Goal: Task Accomplishment & Management: Use online tool/utility

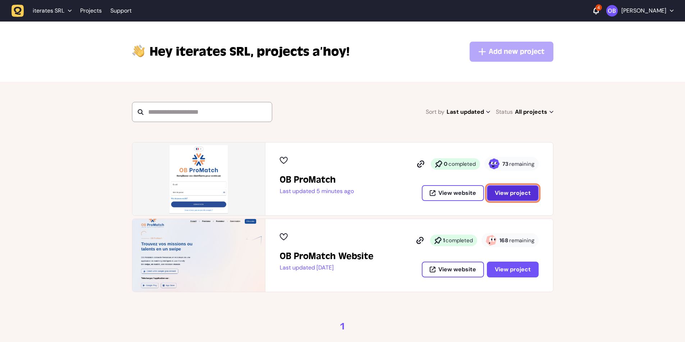
click at [516, 194] on span "View project" at bounding box center [512, 193] width 36 height 6
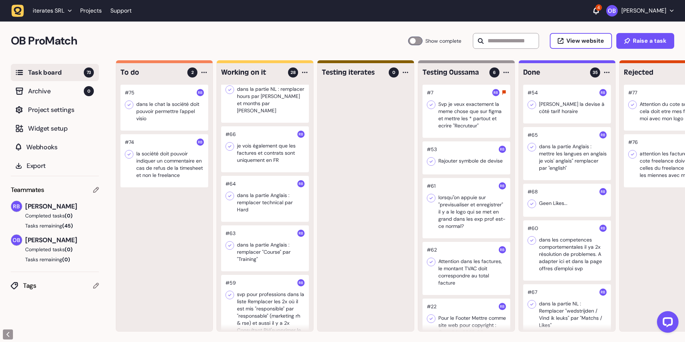
scroll to position [144, 0]
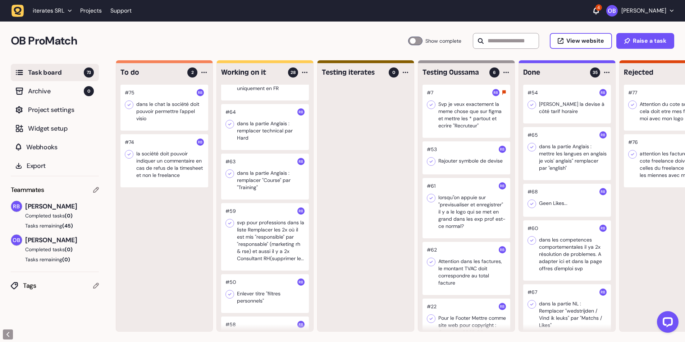
click at [267, 127] on div at bounding box center [265, 127] width 88 height 46
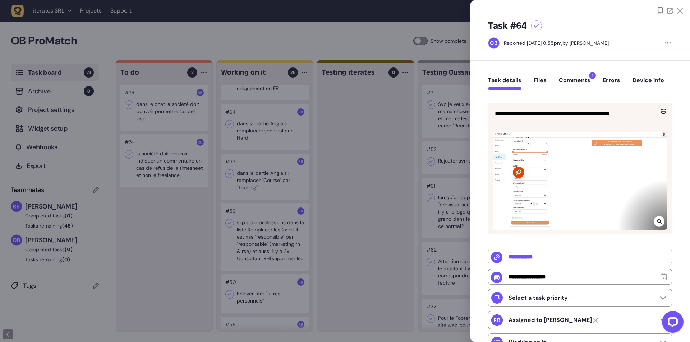
click at [253, 121] on div at bounding box center [345, 171] width 690 height 342
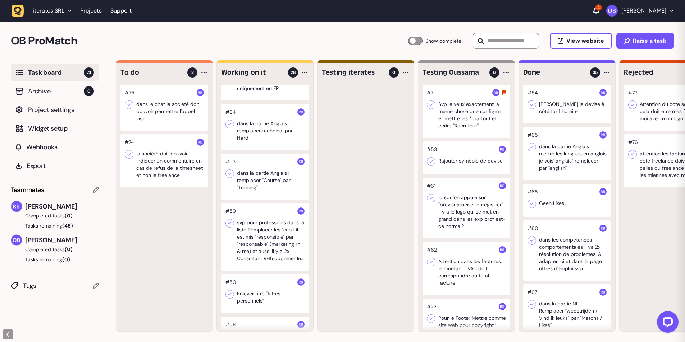
click at [262, 123] on div at bounding box center [265, 127] width 88 height 46
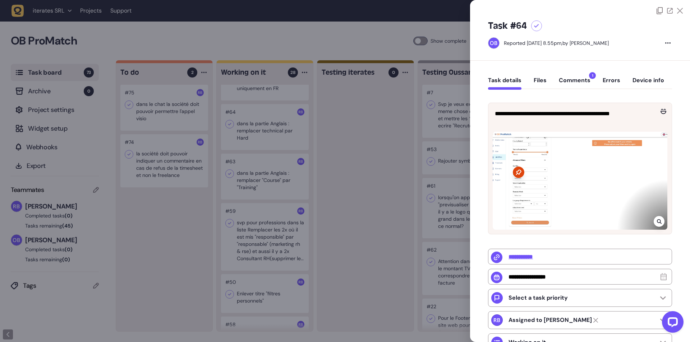
click at [256, 175] on div at bounding box center [345, 171] width 690 height 342
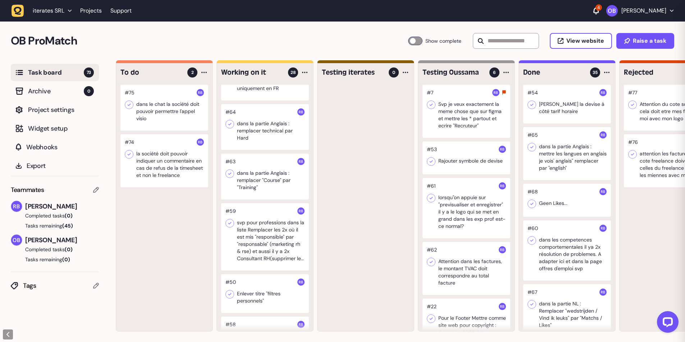
click at [261, 170] on div at bounding box center [265, 177] width 88 height 46
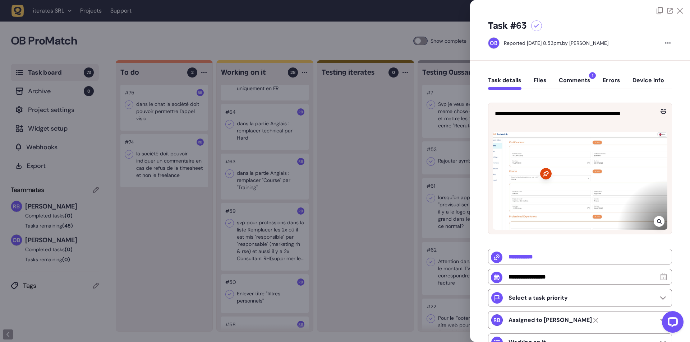
click at [287, 126] on div at bounding box center [345, 171] width 690 height 342
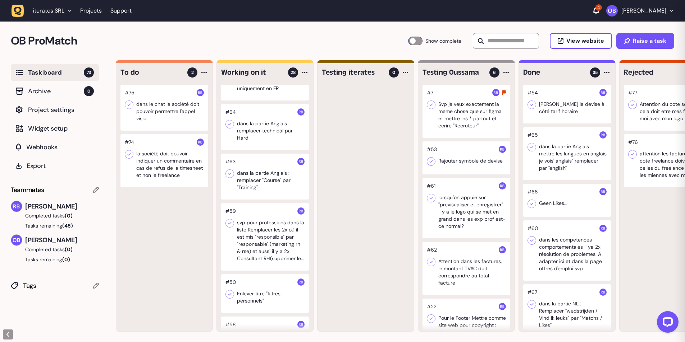
click at [272, 122] on div at bounding box center [265, 127] width 88 height 46
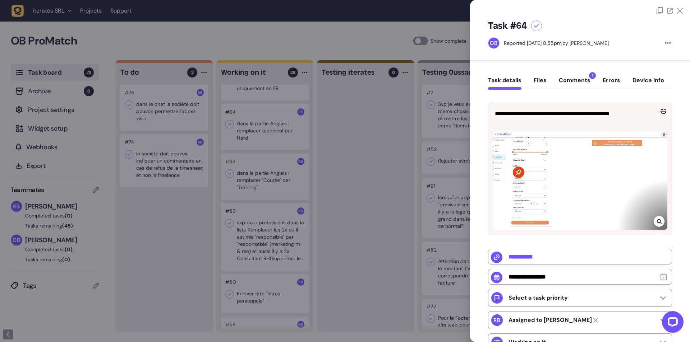
click at [348, 204] on div at bounding box center [345, 171] width 690 height 342
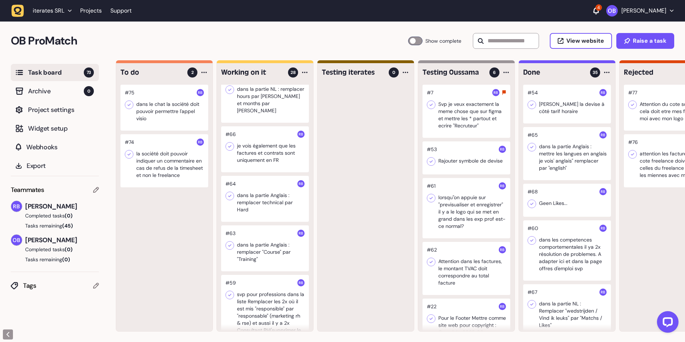
scroll to position [144, 0]
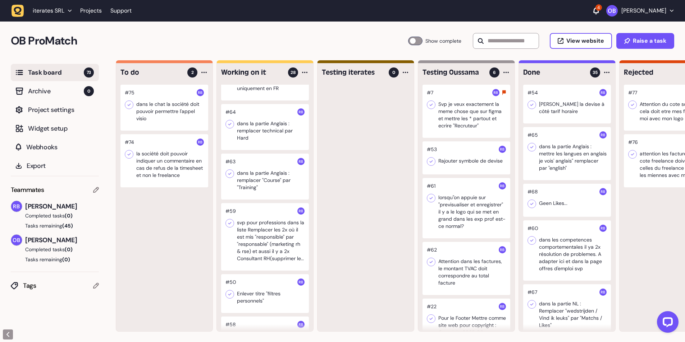
click at [257, 114] on div at bounding box center [265, 127] width 88 height 46
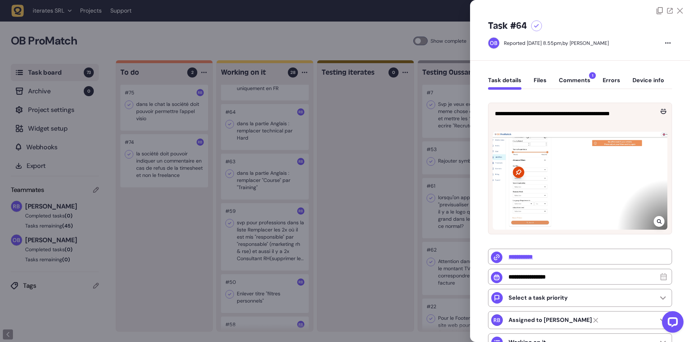
click at [338, 172] on div at bounding box center [345, 171] width 690 height 342
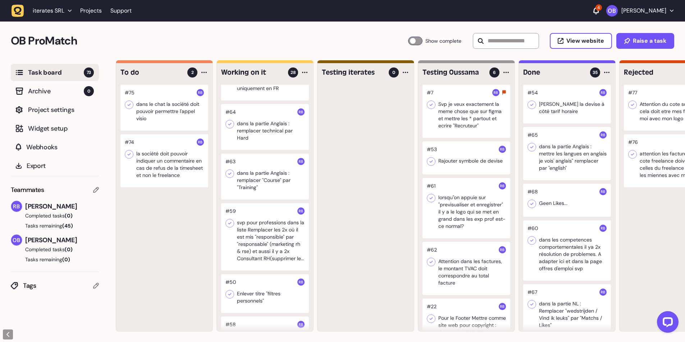
click at [270, 170] on div at bounding box center [265, 177] width 88 height 46
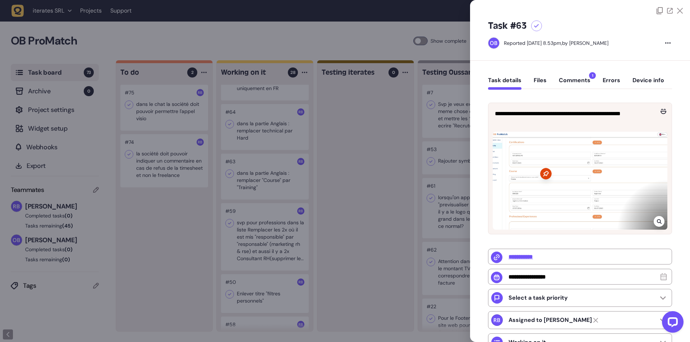
click at [333, 111] on div at bounding box center [345, 171] width 690 height 342
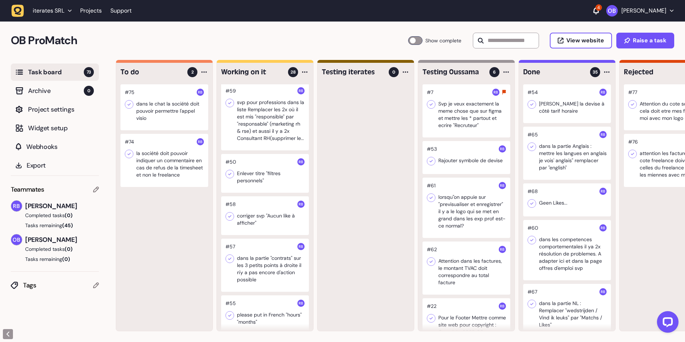
scroll to position [252, 0]
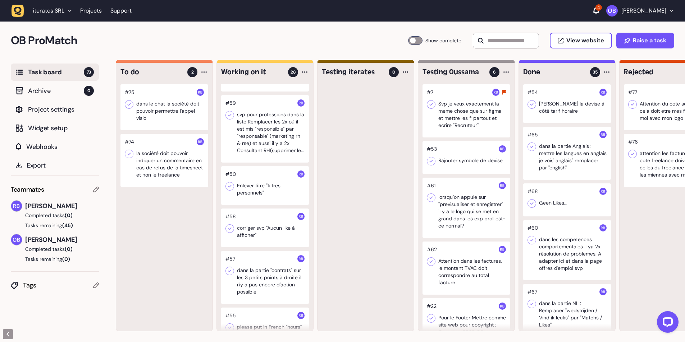
click at [258, 125] on div at bounding box center [265, 129] width 88 height 68
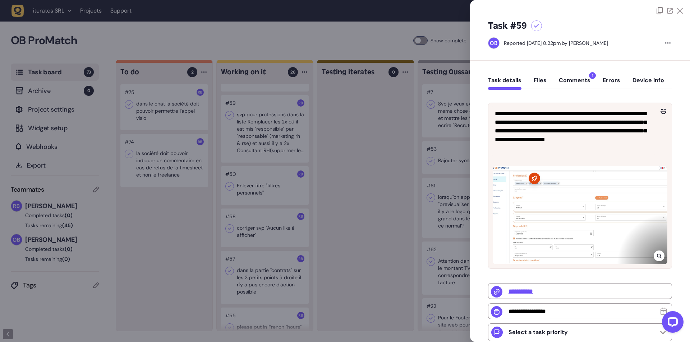
click at [368, 167] on div at bounding box center [345, 171] width 690 height 342
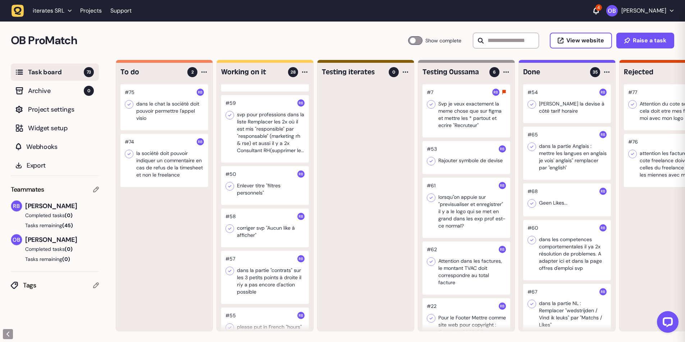
scroll to position [323, 0]
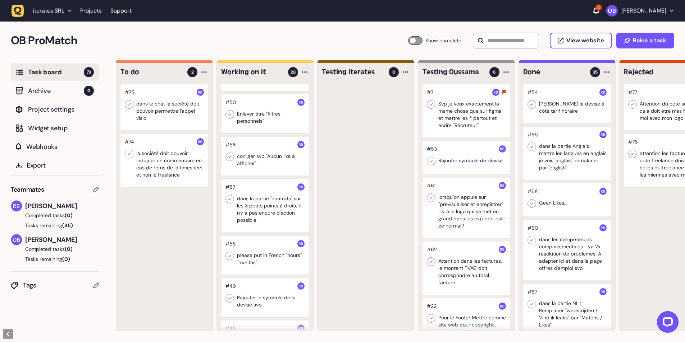
click at [267, 116] on div at bounding box center [265, 114] width 88 height 39
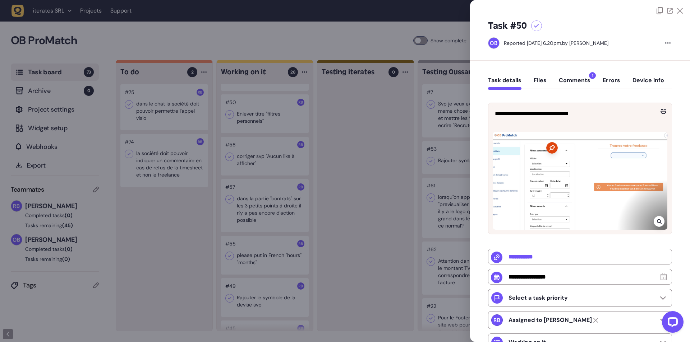
click at [419, 221] on div at bounding box center [345, 171] width 690 height 342
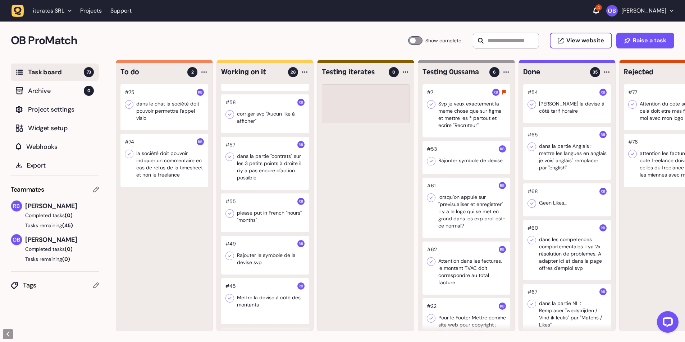
scroll to position [281, 0]
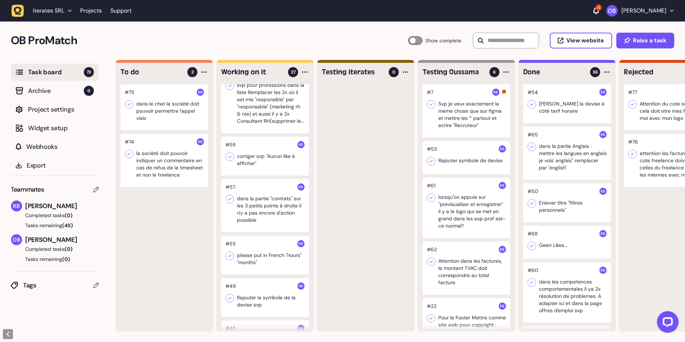
click at [264, 146] on div at bounding box center [265, 156] width 88 height 39
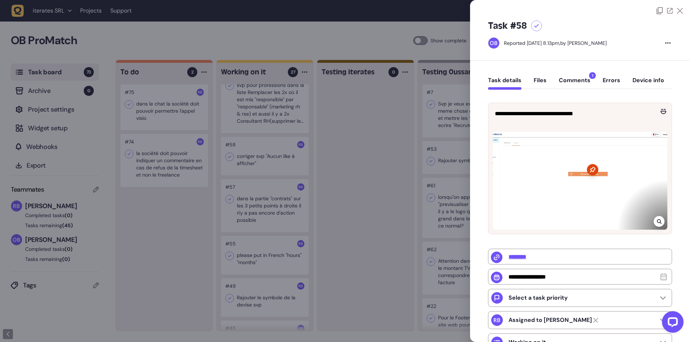
click at [657, 222] on icon at bounding box center [659, 222] width 5 height 6
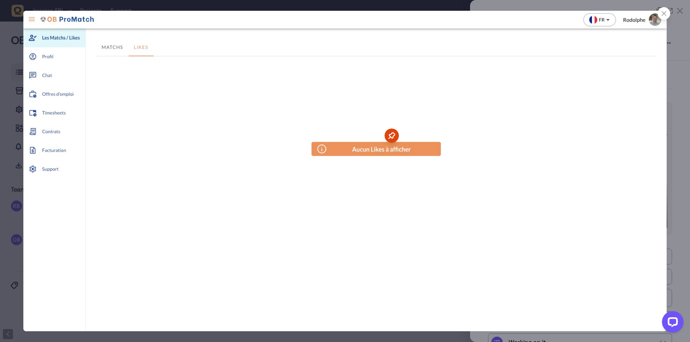
click at [676, 157] on div at bounding box center [345, 171] width 690 height 342
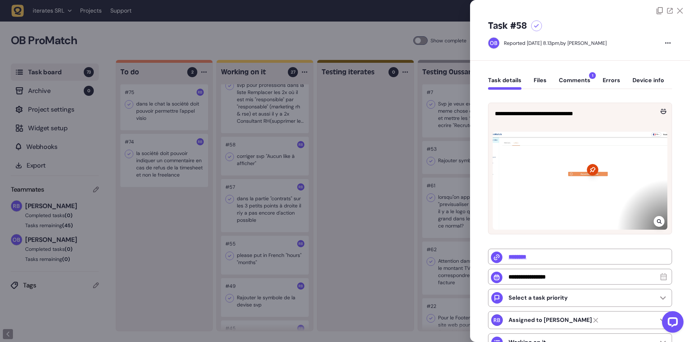
click at [398, 187] on div at bounding box center [345, 171] width 690 height 342
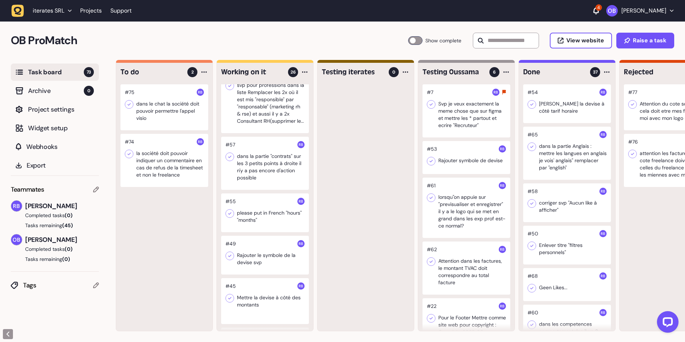
click at [250, 158] on div at bounding box center [265, 163] width 88 height 53
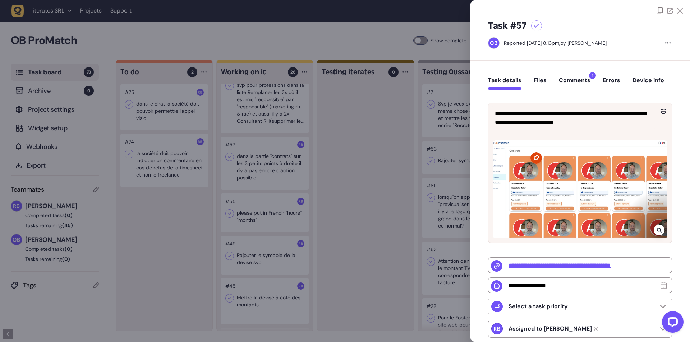
click at [333, 190] on div at bounding box center [345, 171] width 690 height 342
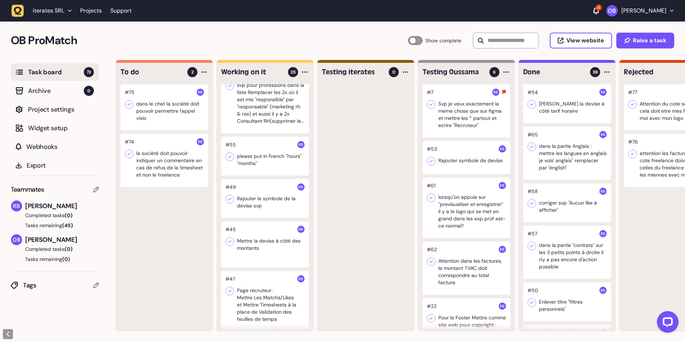
click at [271, 196] on div at bounding box center [265, 198] width 88 height 39
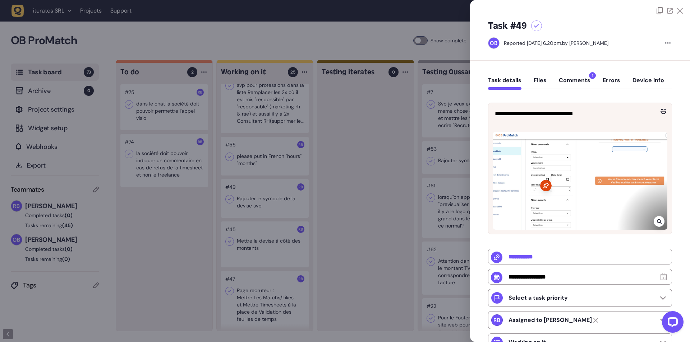
click at [662, 223] on div at bounding box center [659, 221] width 11 height 11
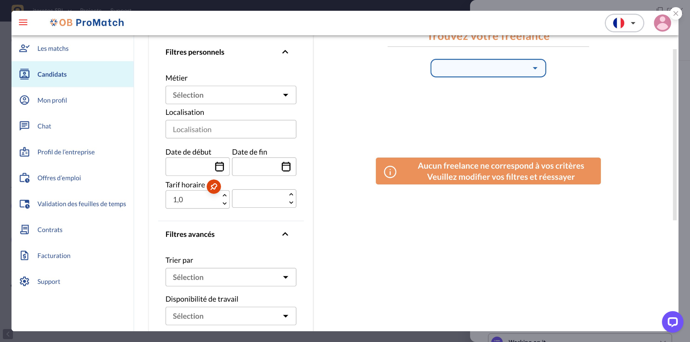
click at [675, 13] on icon at bounding box center [675, 13] width 5 height 5
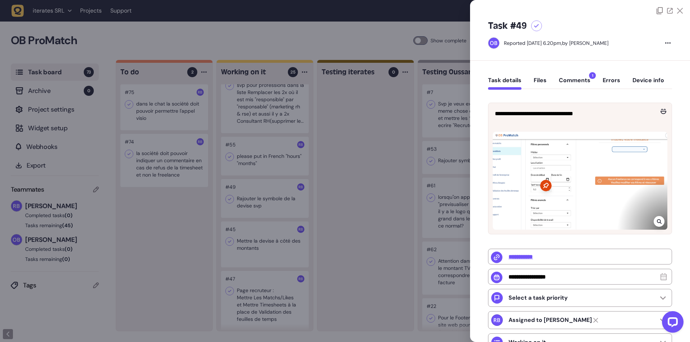
click at [657, 220] on icon at bounding box center [659, 222] width 5 height 5
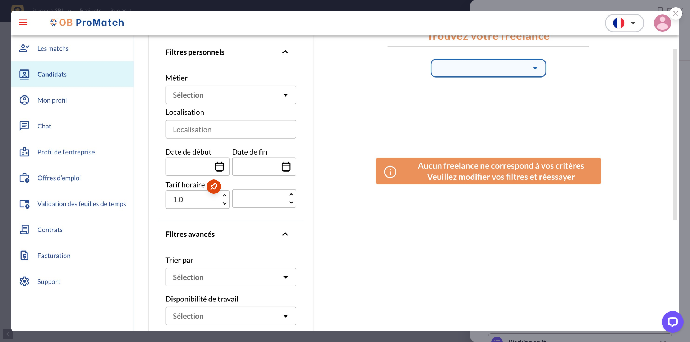
click at [284, 248] on img at bounding box center [344, 171] width 667 height 321
click at [676, 15] on icon at bounding box center [675, 13] width 5 height 5
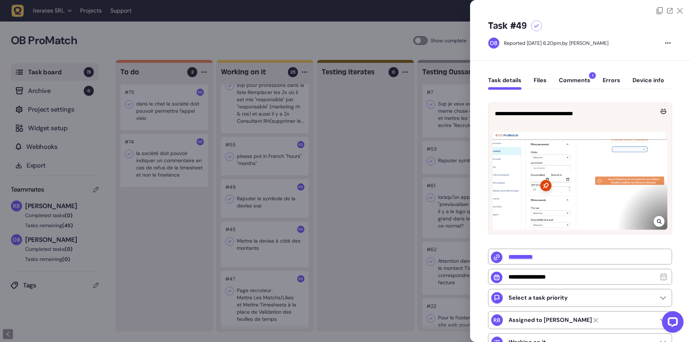
click at [372, 201] on div at bounding box center [345, 171] width 690 height 342
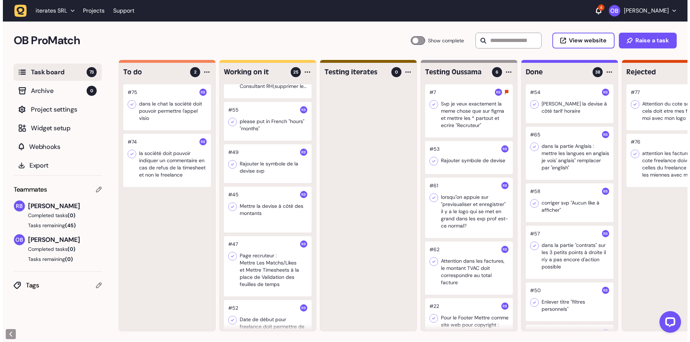
scroll to position [317, 0]
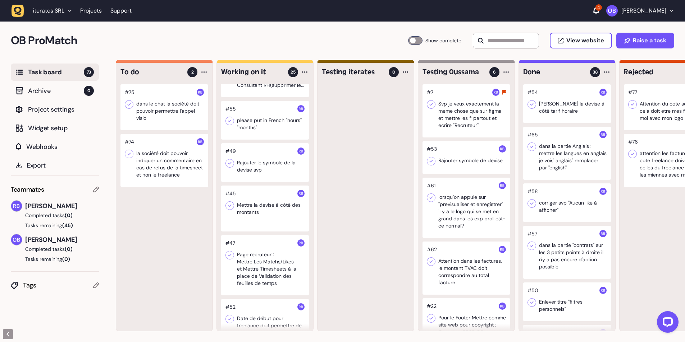
click at [268, 158] on div at bounding box center [265, 162] width 88 height 39
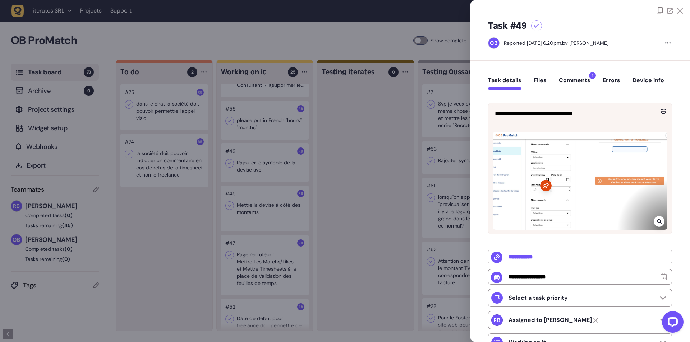
click at [246, 156] on div at bounding box center [345, 171] width 690 height 342
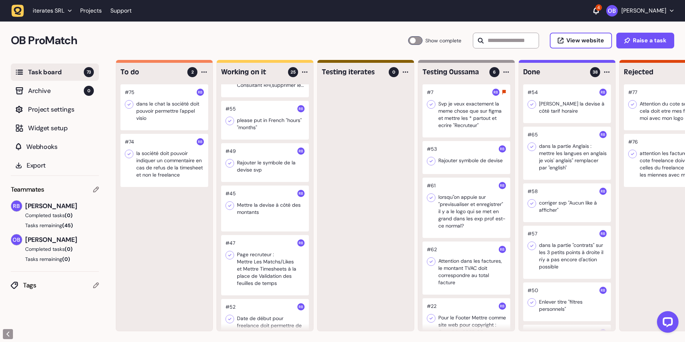
click at [252, 156] on div at bounding box center [265, 162] width 88 height 39
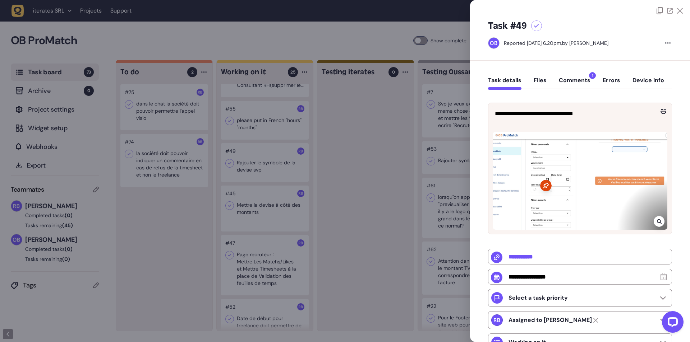
click at [330, 181] on div at bounding box center [345, 171] width 690 height 342
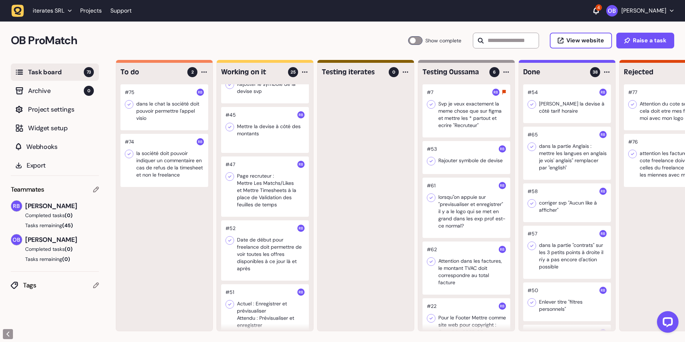
scroll to position [353, 0]
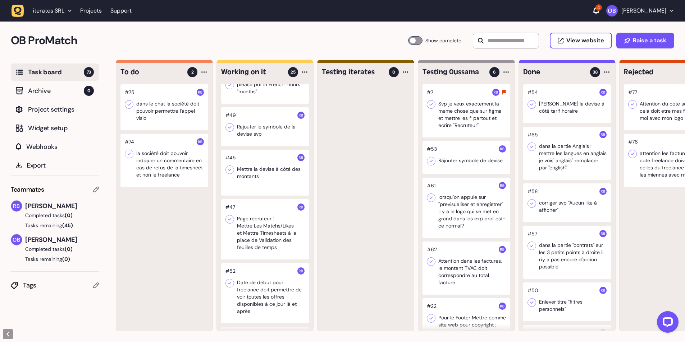
click at [258, 158] on div at bounding box center [265, 173] width 88 height 46
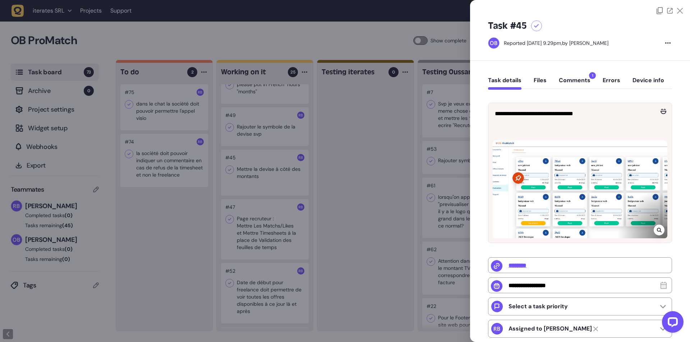
click at [255, 165] on div at bounding box center [345, 171] width 690 height 342
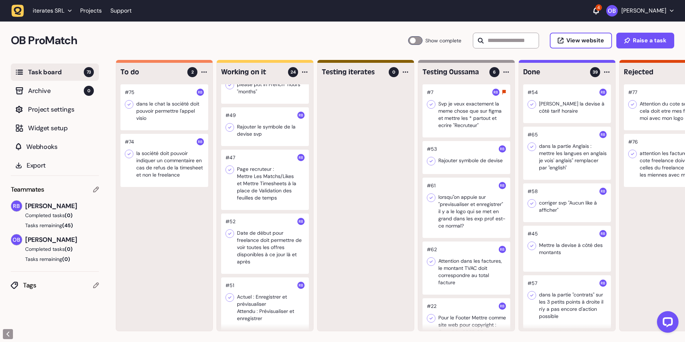
click at [262, 120] on div at bounding box center [265, 126] width 88 height 39
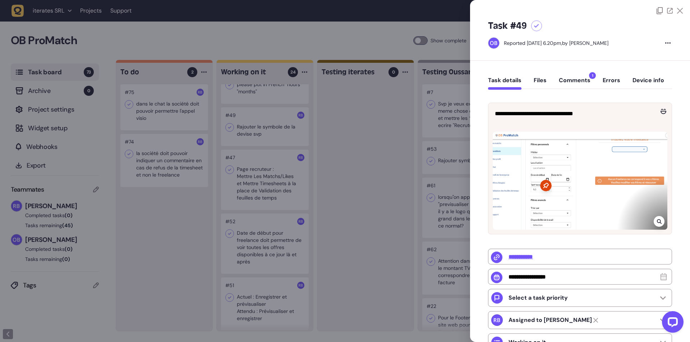
click at [388, 183] on div at bounding box center [345, 171] width 690 height 342
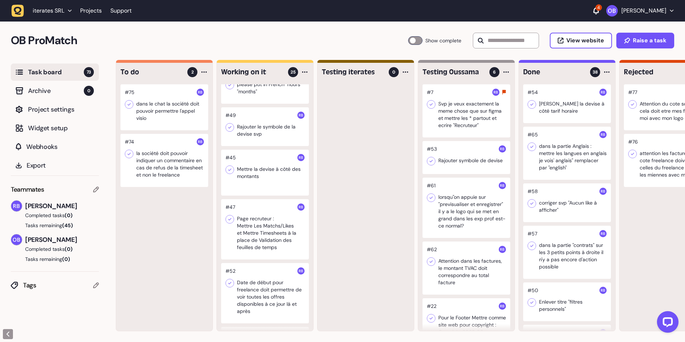
click at [279, 170] on div at bounding box center [265, 173] width 88 height 46
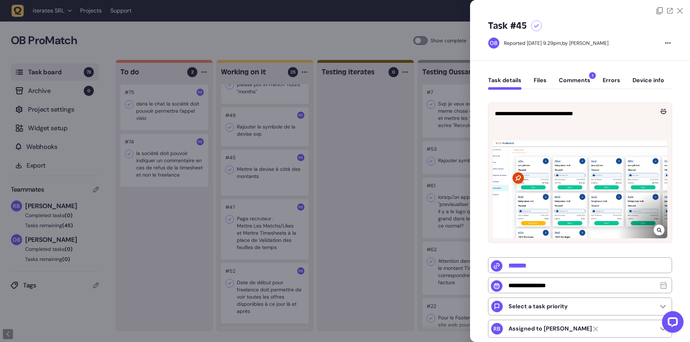
click at [181, 220] on div at bounding box center [345, 171] width 690 height 342
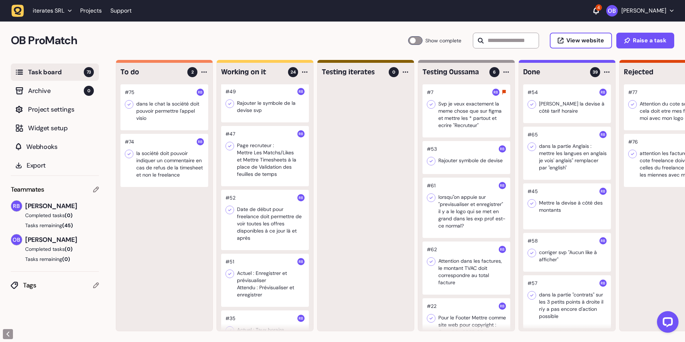
scroll to position [389, 0]
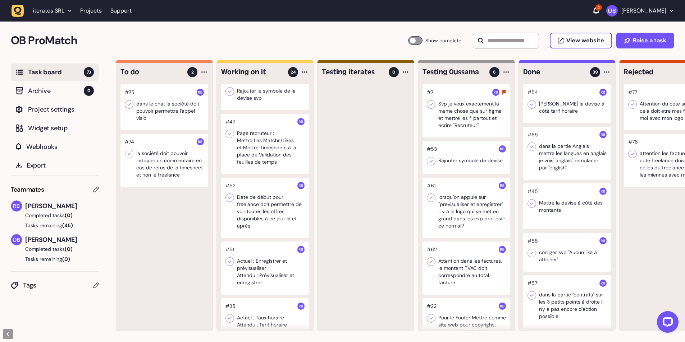
click at [275, 149] on div at bounding box center [265, 144] width 88 height 60
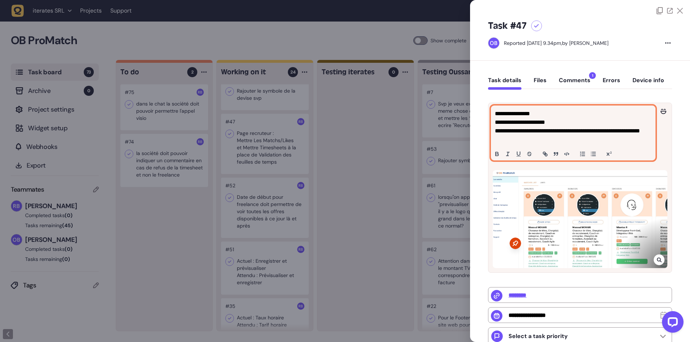
click at [542, 141] on p "**********" at bounding box center [572, 135] width 155 height 17
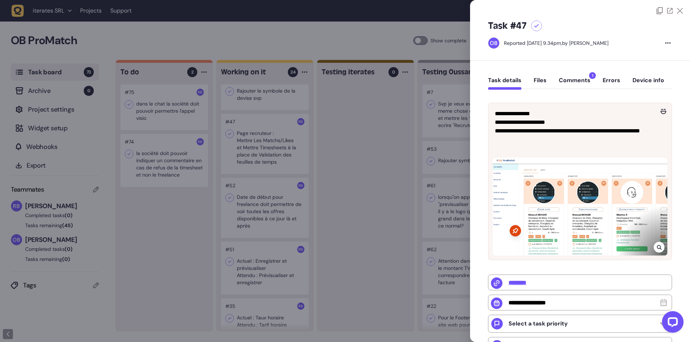
click at [657, 250] on icon at bounding box center [659, 247] width 5 height 5
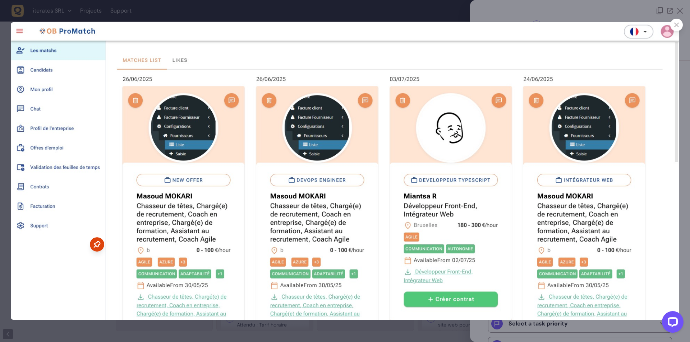
click at [277, 11] on div at bounding box center [345, 171] width 690 height 342
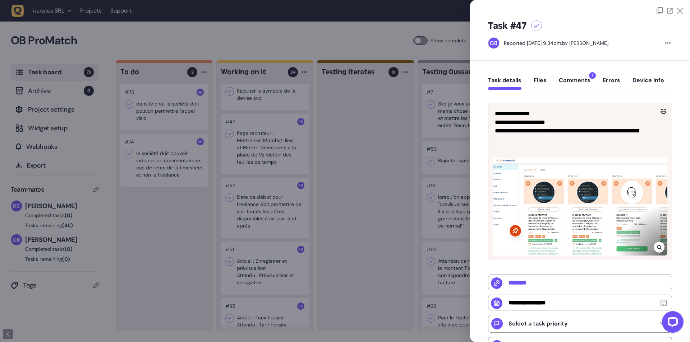
click at [380, 202] on div at bounding box center [345, 171] width 690 height 342
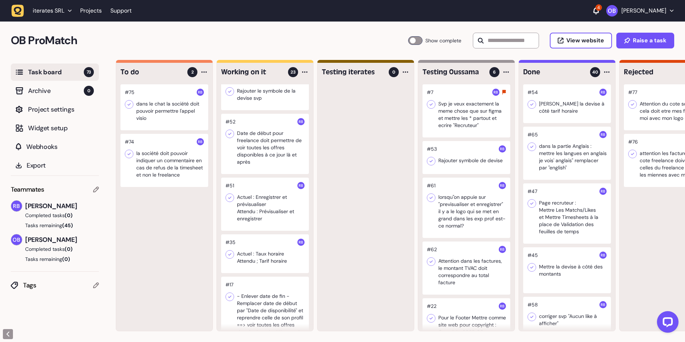
click at [277, 135] on div at bounding box center [265, 144] width 88 height 60
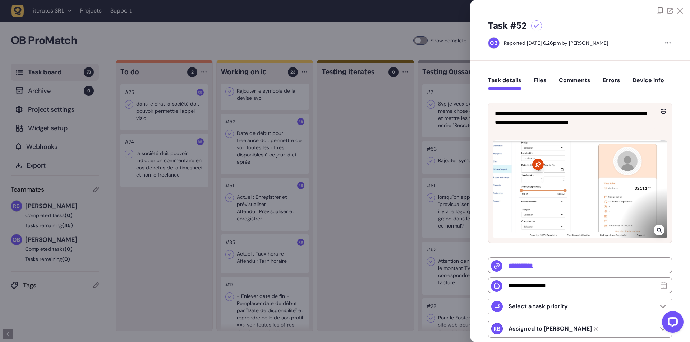
click at [276, 193] on div at bounding box center [345, 171] width 690 height 342
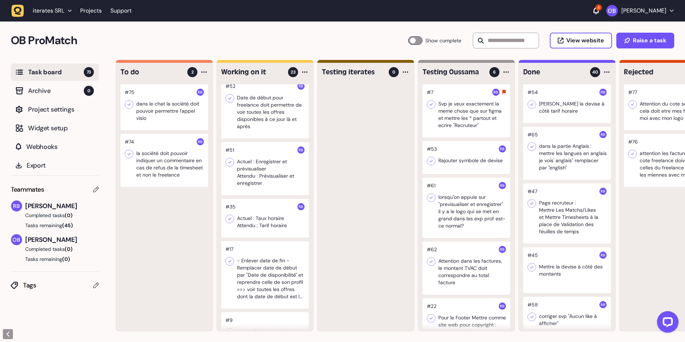
scroll to position [425, 0]
click at [260, 176] on div at bounding box center [265, 168] width 88 height 53
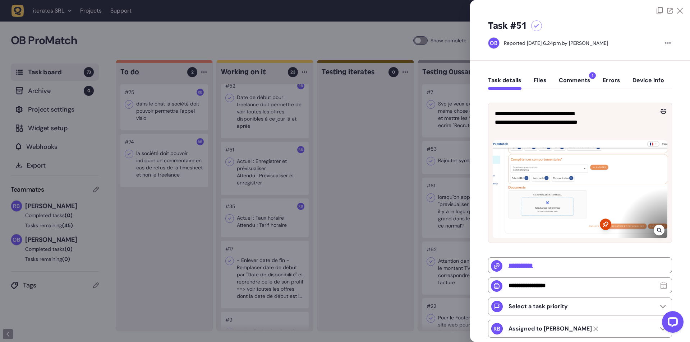
click at [260, 181] on div at bounding box center [345, 171] width 690 height 342
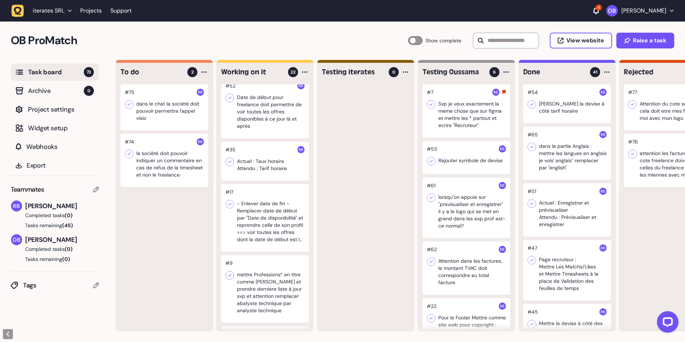
click at [258, 161] on div at bounding box center [265, 161] width 88 height 39
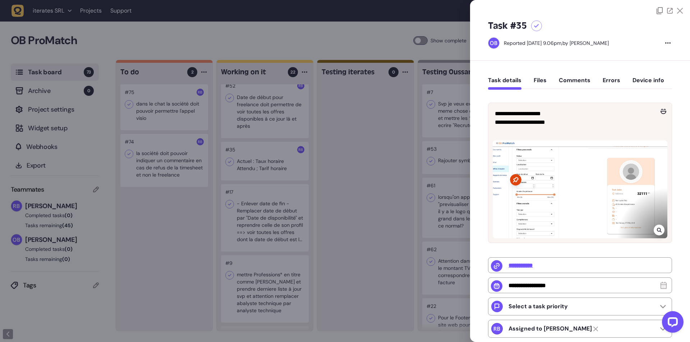
click at [654, 227] on div at bounding box center [659, 230] width 11 height 11
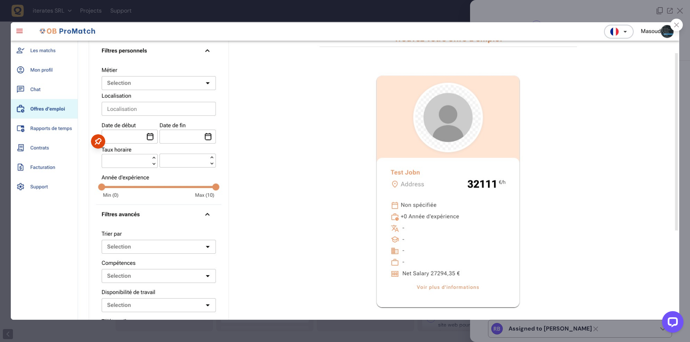
click at [195, 11] on div at bounding box center [345, 171] width 690 height 342
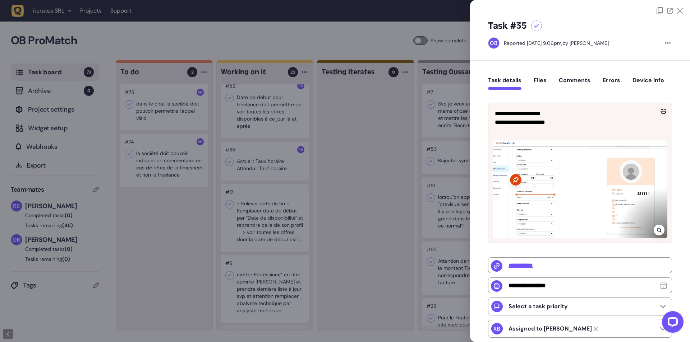
click at [420, 198] on div at bounding box center [345, 171] width 690 height 342
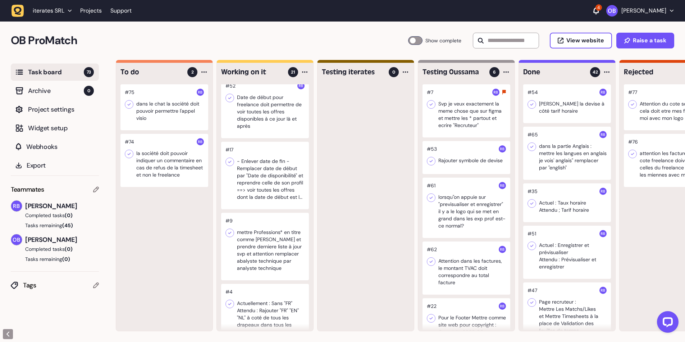
click at [267, 189] on div at bounding box center [265, 176] width 88 height 68
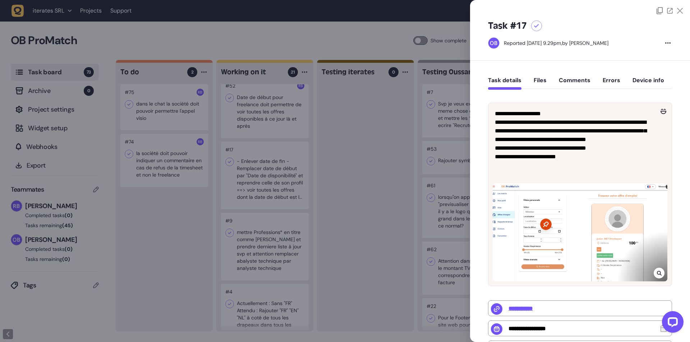
click at [654, 273] on div at bounding box center [659, 273] width 11 height 11
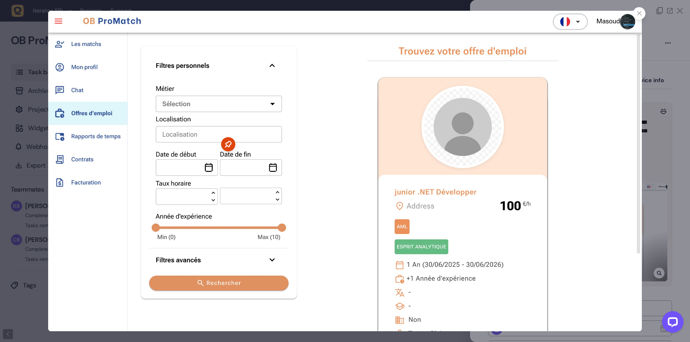
click at [669, 131] on div at bounding box center [345, 171] width 690 height 342
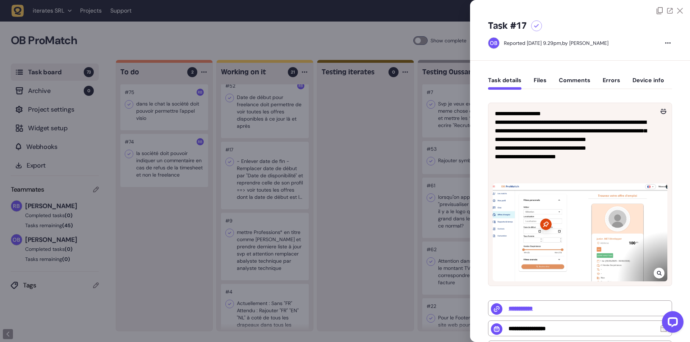
click at [408, 167] on div at bounding box center [345, 171] width 690 height 342
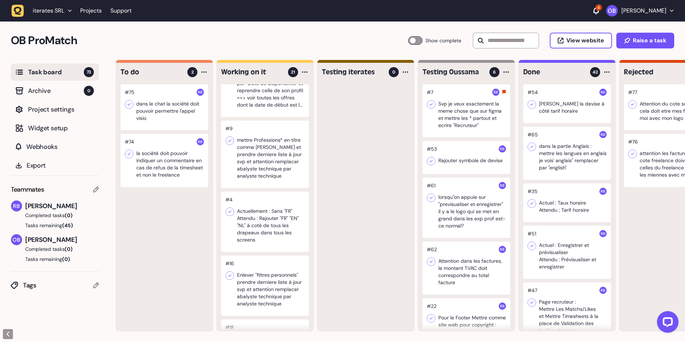
scroll to position [533, 0]
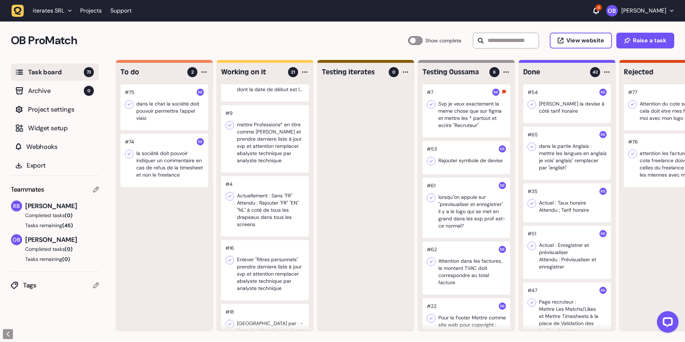
click at [268, 153] on div at bounding box center [265, 139] width 88 height 68
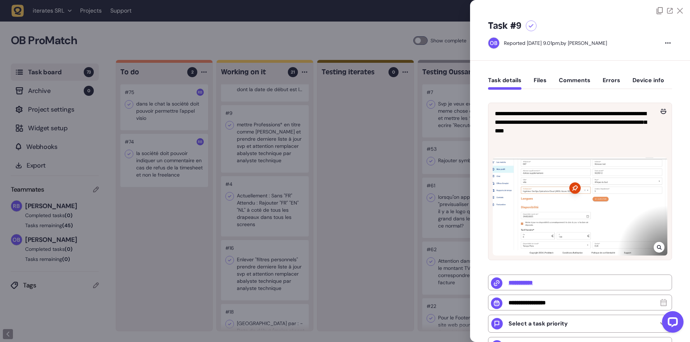
click at [333, 239] on div at bounding box center [345, 171] width 690 height 342
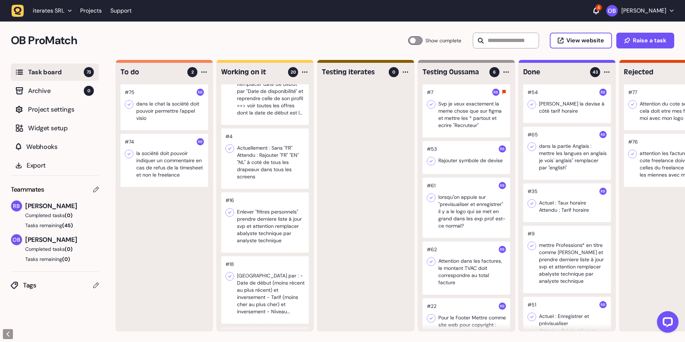
scroll to position [497, 0]
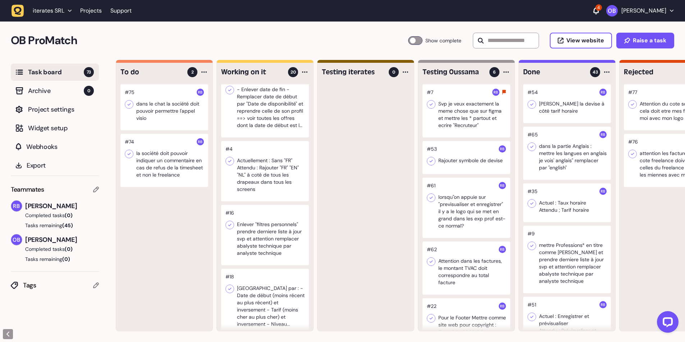
click at [260, 178] on div at bounding box center [265, 171] width 88 height 60
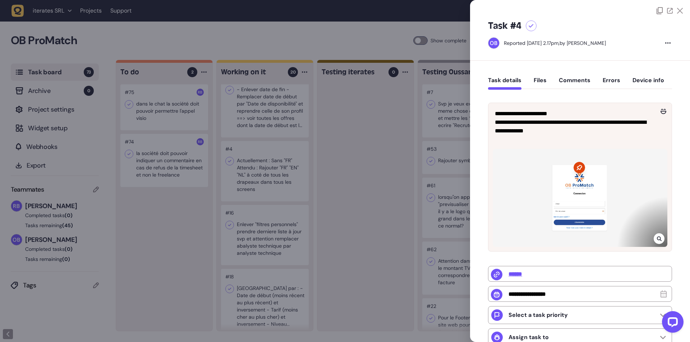
click at [657, 240] on icon at bounding box center [659, 239] width 5 height 6
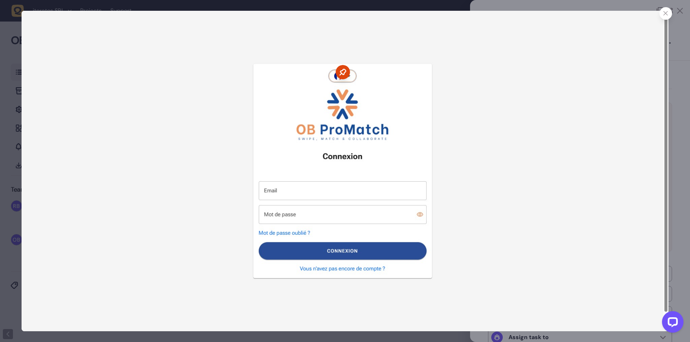
click at [399, 30] on img at bounding box center [345, 171] width 647 height 321
click at [670, 12] on div at bounding box center [665, 13] width 13 height 13
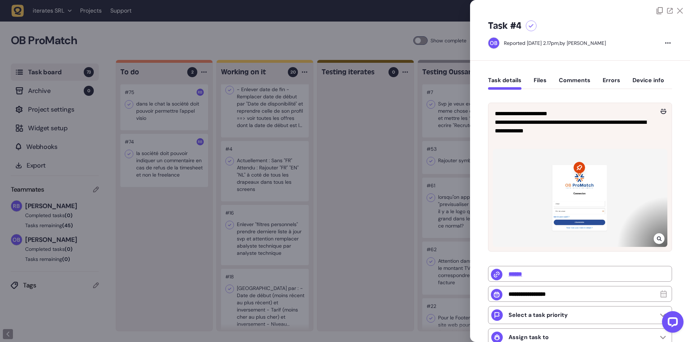
click at [374, 165] on div at bounding box center [345, 171] width 690 height 342
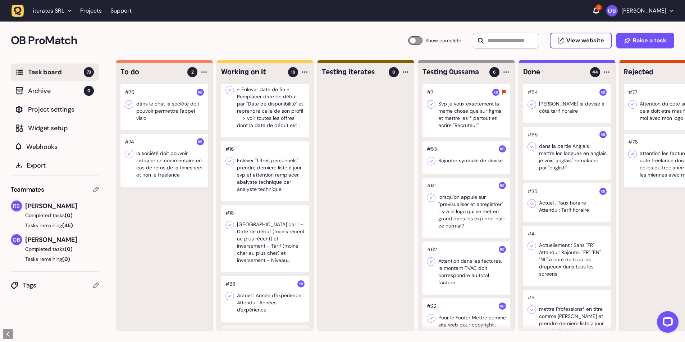
click at [276, 167] on div at bounding box center [265, 171] width 88 height 60
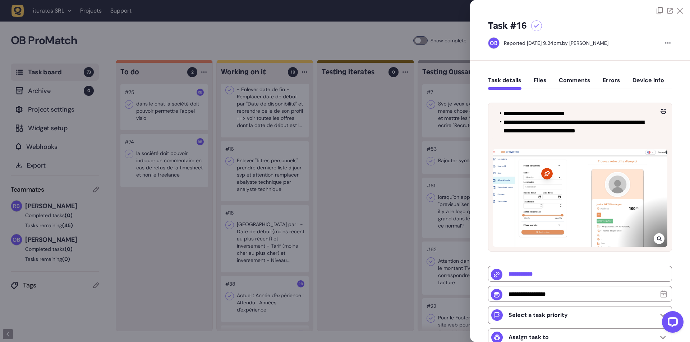
click at [345, 231] on div at bounding box center [345, 171] width 690 height 342
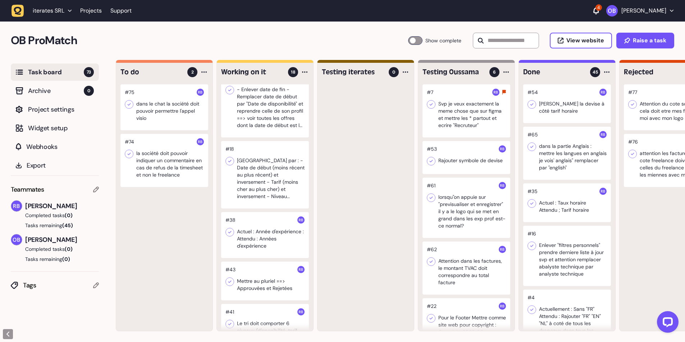
click at [270, 180] on div at bounding box center [265, 175] width 88 height 68
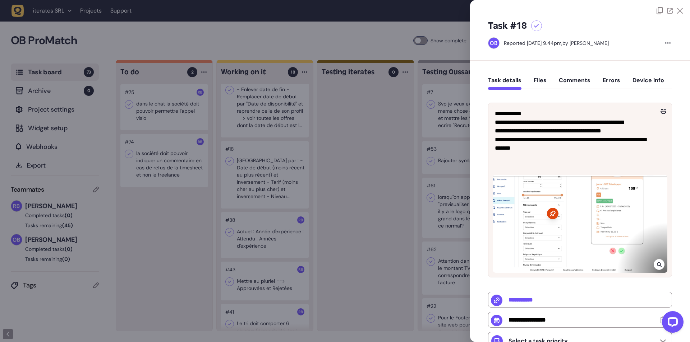
click at [359, 230] on div at bounding box center [345, 171] width 690 height 342
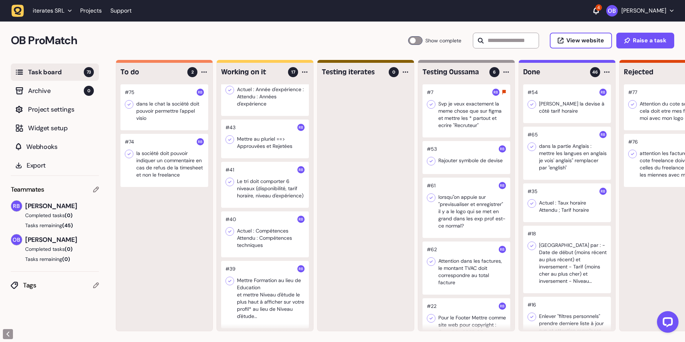
scroll to position [569, 0]
click at [265, 145] on div at bounding box center [265, 138] width 88 height 39
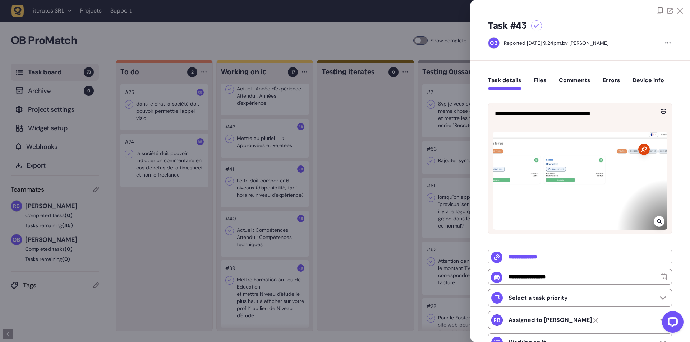
click at [657, 220] on icon at bounding box center [659, 222] width 5 height 5
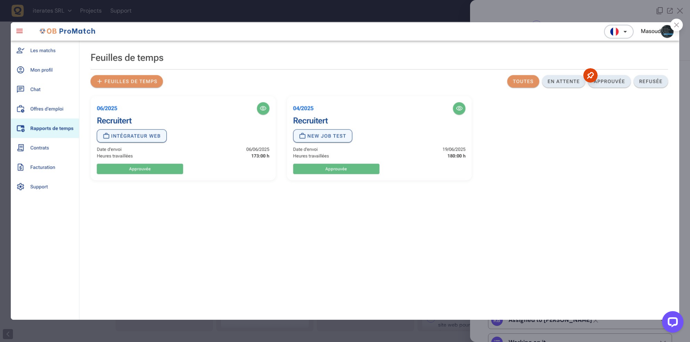
click at [676, 25] on icon at bounding box center [676, 25] width 5 height 5
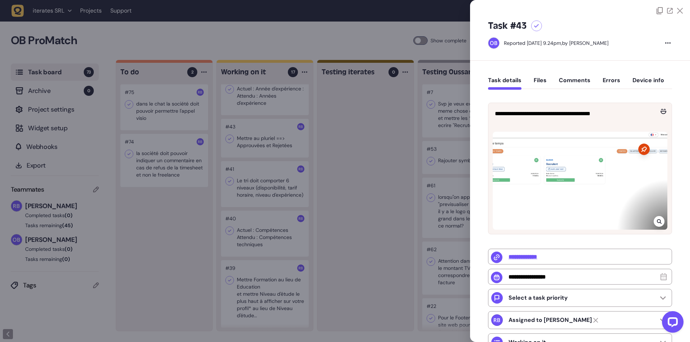
click at [654, 222] on div at bounding box center [659, 221] width 11 height 11
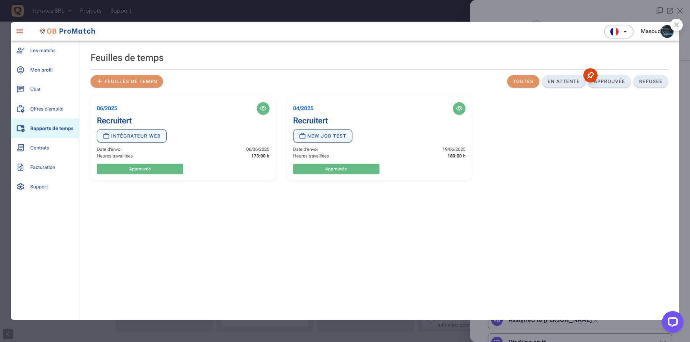
click at [677, 26] on icon at bounding box center [676, 25] width 5 height 5
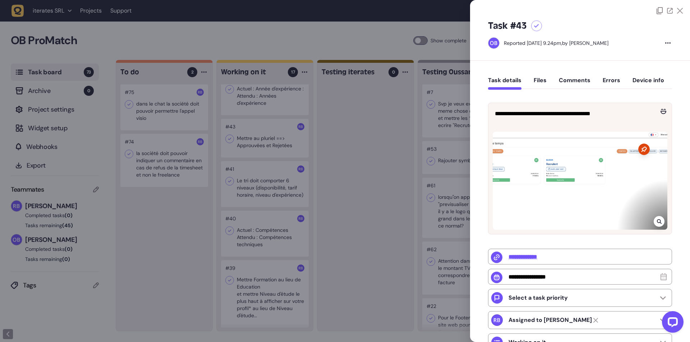
click at [184, 239] on div at bounding box center [345, 171] width 690 height 342
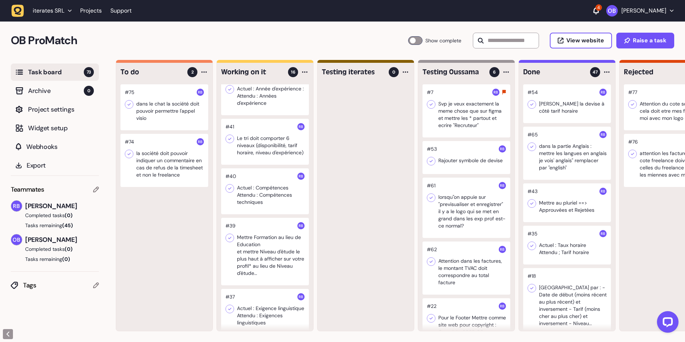
click at [235, 157] on div at bounding box center [265, 142] width 88 height 46
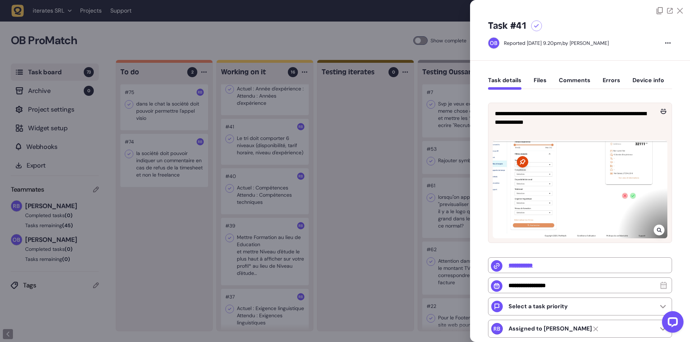
click at [401, 136] on div at bounding box center [345, 171] width 690 height 342
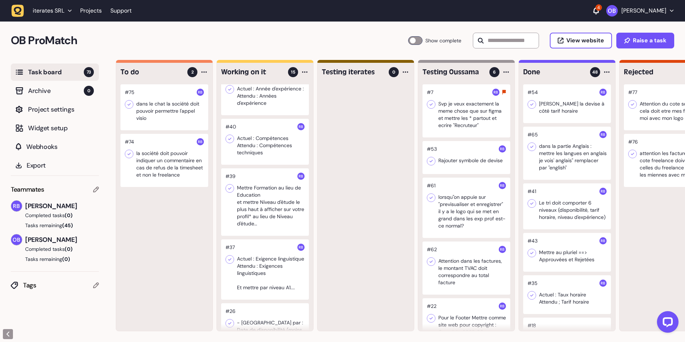
click at [249, 160] on div at bounding box center [265, 142] width 88 height 46
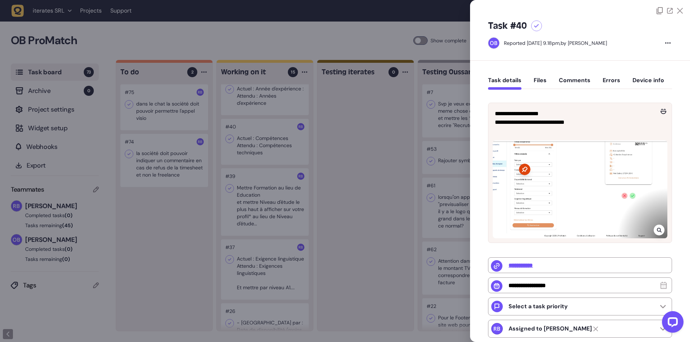
click at [270, 195] on div at bounding box center [345, 171] width 690 height 342
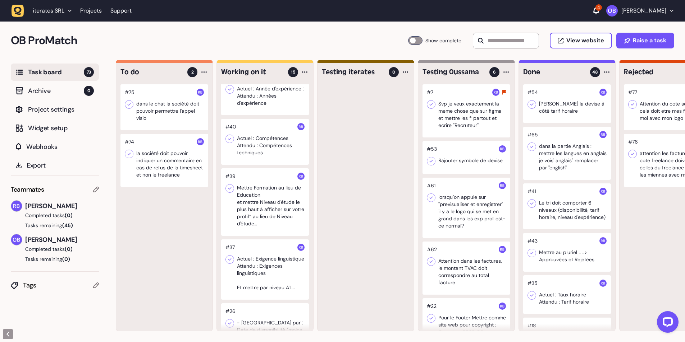
click at [252, 190] on div at bounding box center [265, 203] width 88 height 68
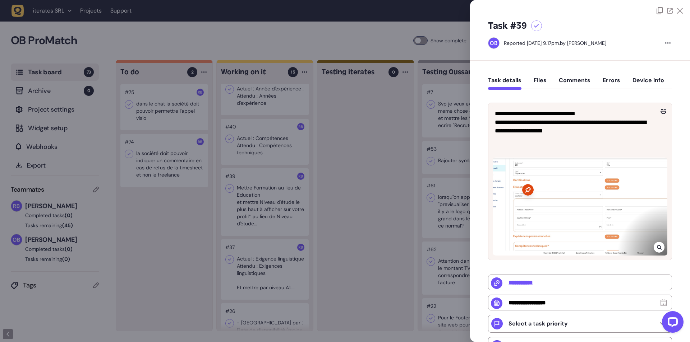
click at [650, 247] on div at bounding box center [580, 207] width 175 height 98
click at [652, 247] on div at bounding box center [580, 207] width 175 height 98
click at [654, 249] on div at bounding box center [659, 247] width 11 height 11
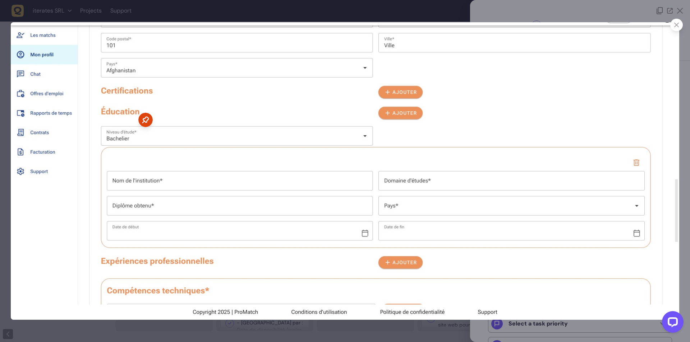
click at [672, 29] on img at bounding box center [345, 171] width 668 height 298
click at [672, 25] on div at bounding box center [676, 25] width 13 height 13
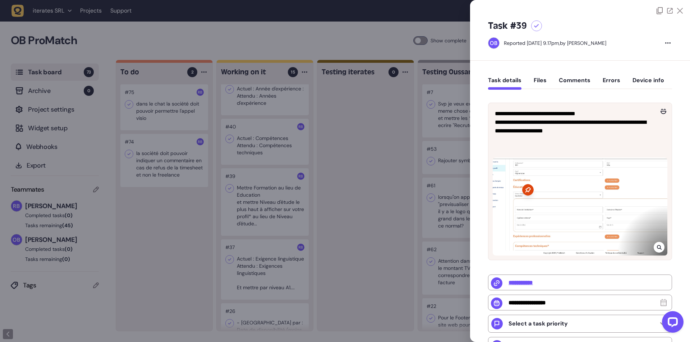
click at [350, 245] on div at bounding box center [345, 171] width 690 height 342
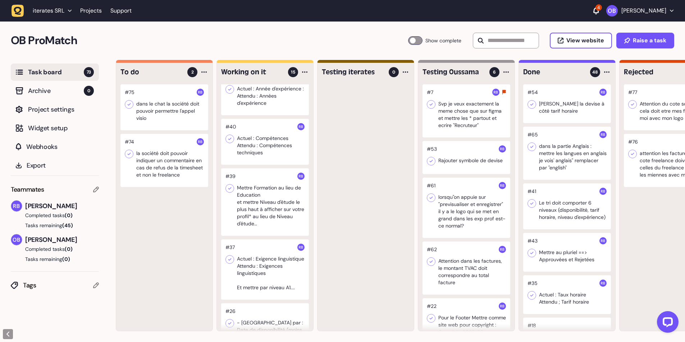
scroll to position [554, 0]
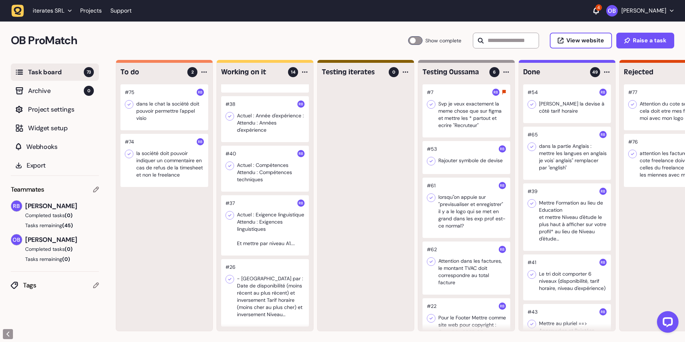
click at [254, 239] on div at bounding box center [265, 225] width 88 height 60
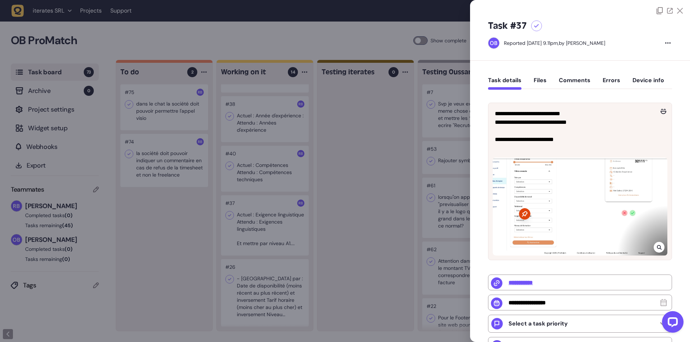
click at [180, 228] on div at bounding box center [345, 171] width 690 height 342
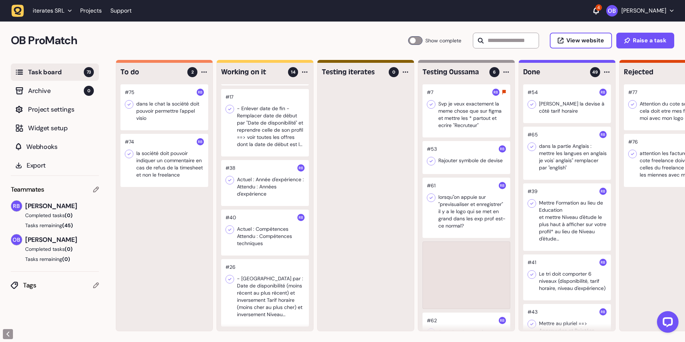
scroll to position [483, 0]
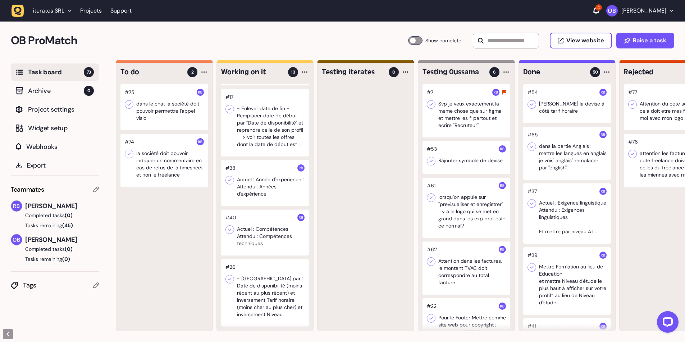
click at [249, 228] on div at bounding box center [265, 233] width 88 height 46
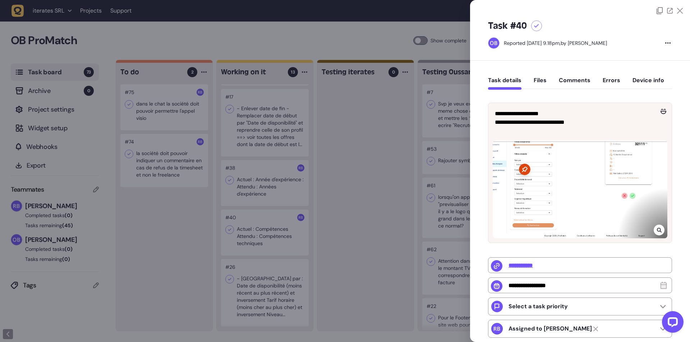
click at [247, 224] on div at bounding box center [345, 171] width 690 height 342
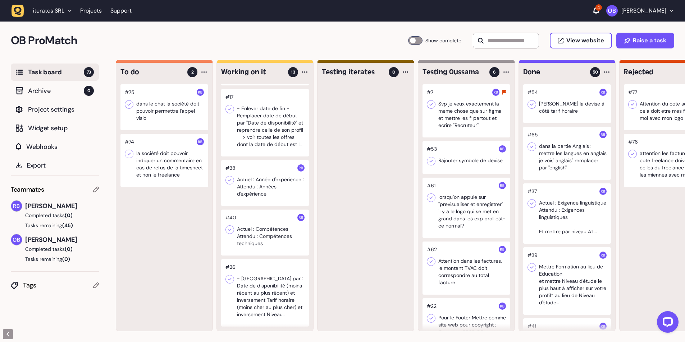
click at [269, 281] on div at bounding box center [265, 293] width 88 height 68
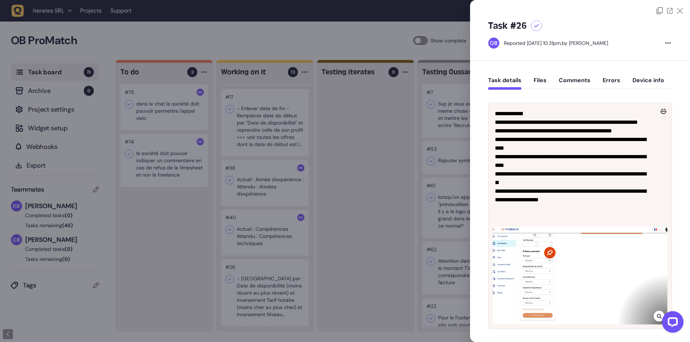
click at [267, 310] on div at bounding box center [345, 171] width 690 height 342
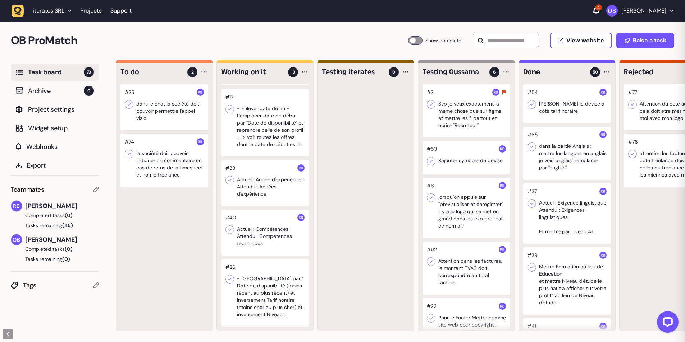
click at [244, 299] on div at bounding box center [265, 293] width 88 height 68
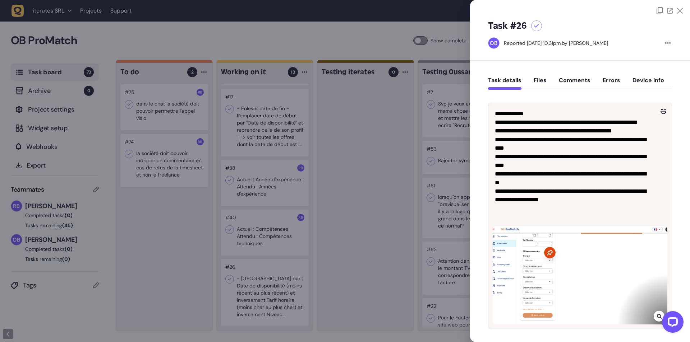
click at [213, 291] on div at bounding box center [345, 171] width 690 height 342
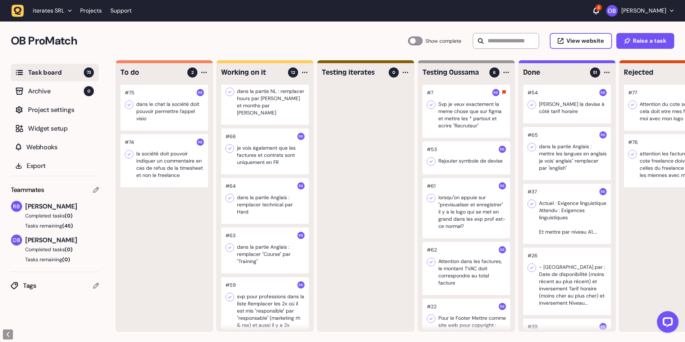
scroll to position [72, 0]
click at [260, 241] on div at bounding box center [265, 249] width 88 height 46
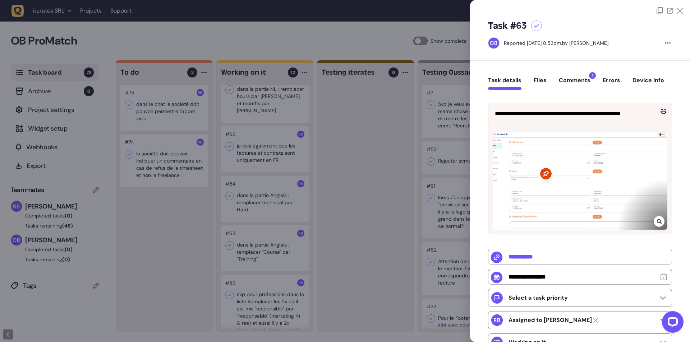
click at [661, 221] on div at bounding box center [659, 221] width 11 height 11
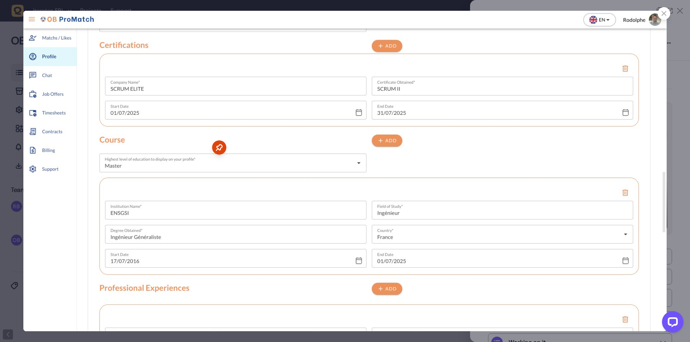
click at [11, 193] on div at bounding box center [345, 171] width 690 height 342
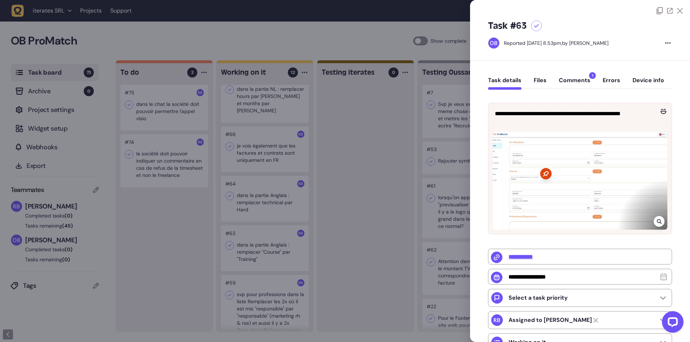
click at [364, 178] on div at bounding box center [345, 171] width 690 height 342
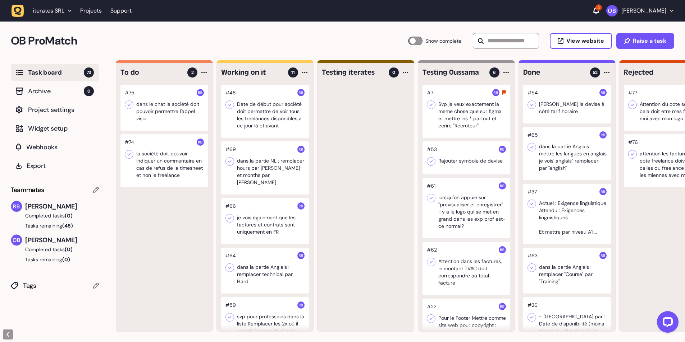
click at [267, 167] on div at bounding box center [265, 168] width 88 height 53
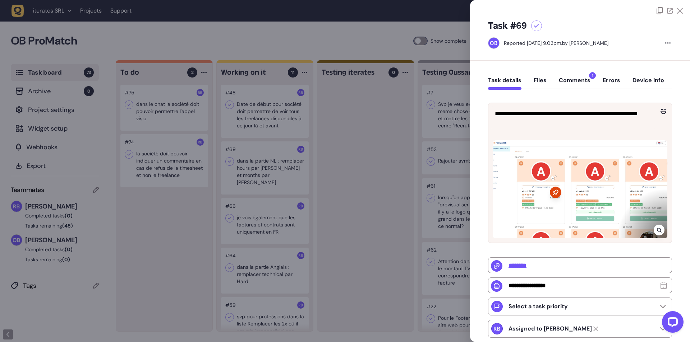
click at [273, 156] on div at bounding box center [345, 171] width 690 height 342
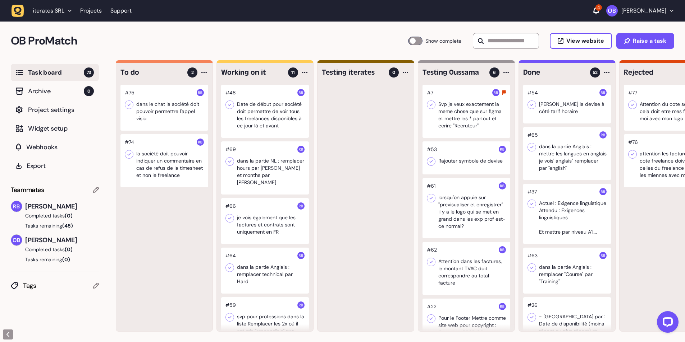
click at [262, 119] on div at bounding box center [265, 111] width 88 height 53
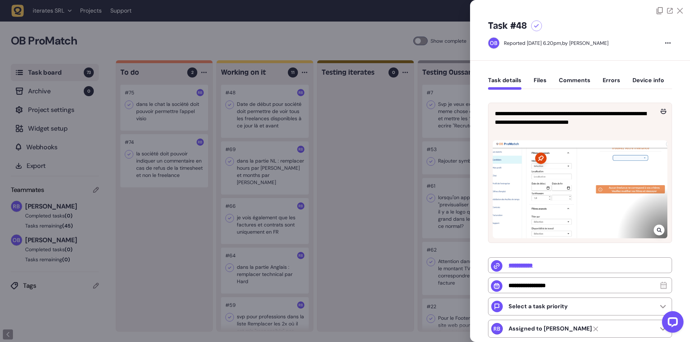
click at [338, 182] on div at bounding box center [345, 171] width 690 height 342
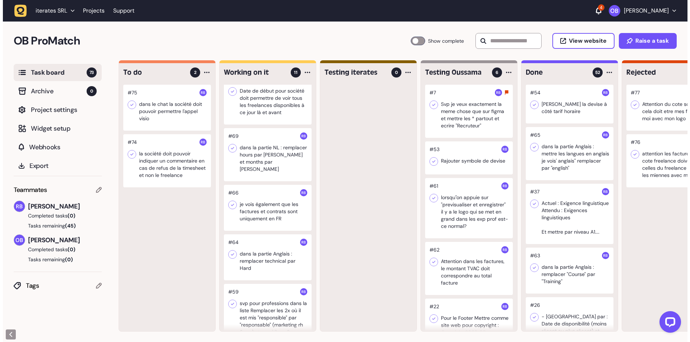
scroll to position [36, 0]
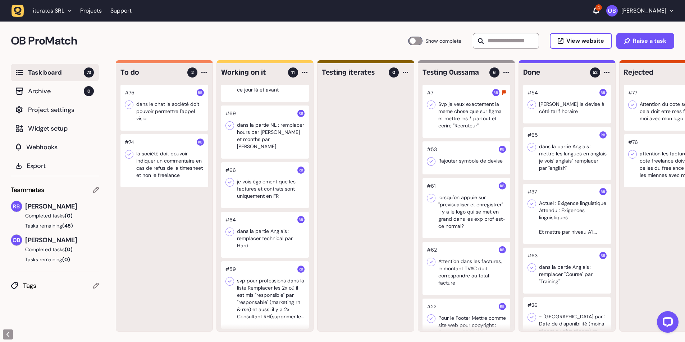
click at [272, 133] on div at bounding box center [265, 132] width 88 height 53
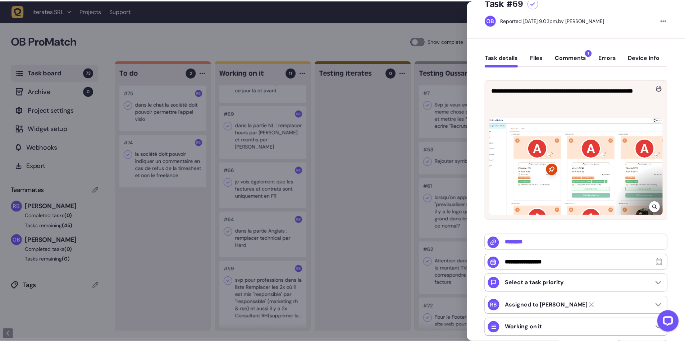
scroll to position [36, 0]
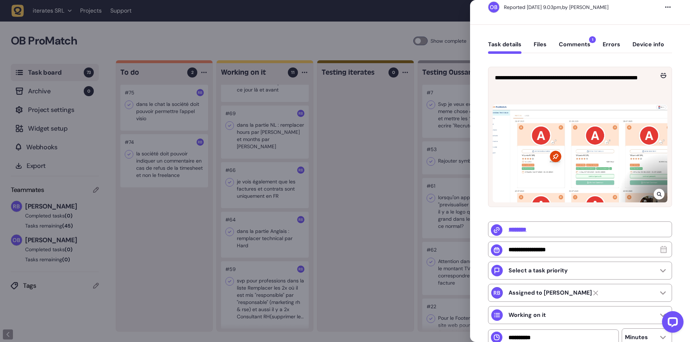
click at [660, 194] on div at bounding box center [659, 194] width 11 height 11
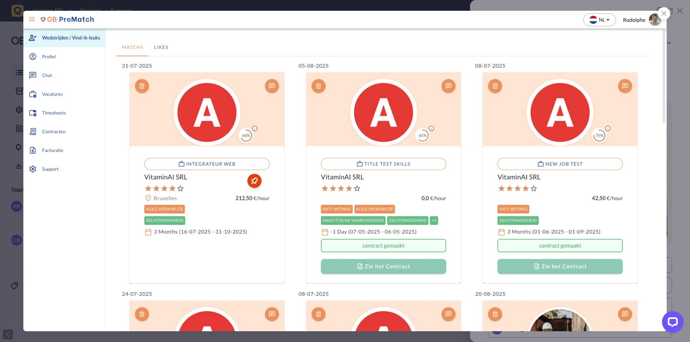
click at [13, 145] on div at bounding box center [345, 171] width 690 height 342
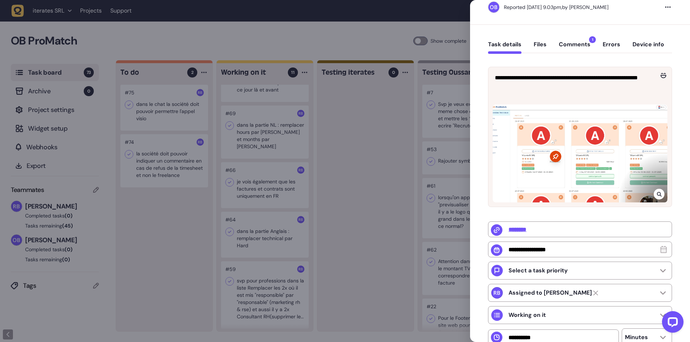
click at [662, 197] on div at bounding box center [659, 194] width 11 height 11
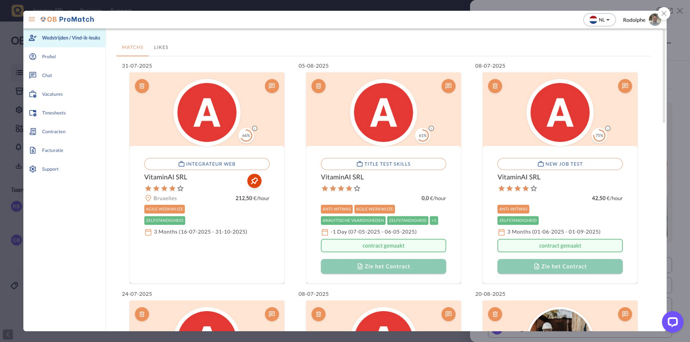
click at [57, 110] on img at bounding box center [344, 171] width 643 height 321
click at [661, 14] on div at bounding box center [664, 13] width 13 height 13
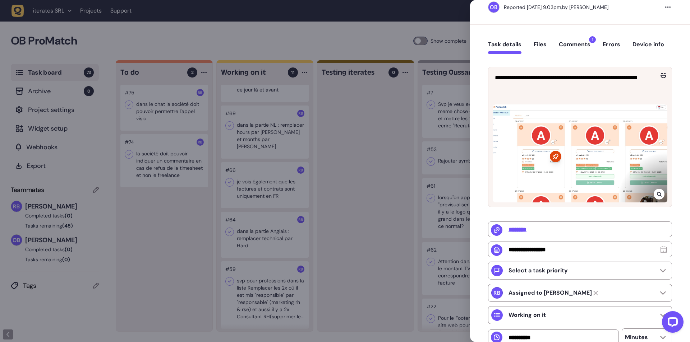
click at [353, 208] on div at bounding box center [345, 171] width 690 height 342
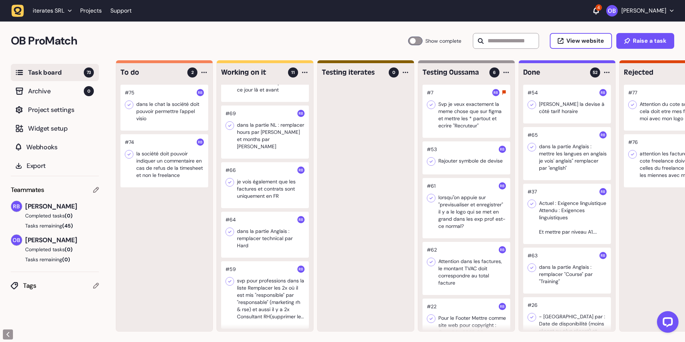
click at [275, 142] on div at bounding box center [265, 132] width 88 height 53
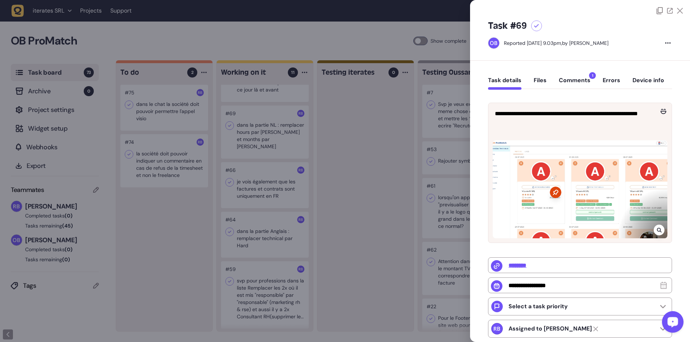
click at [659, 230] on icon at bounding box center [659, 230] width 5 height 6
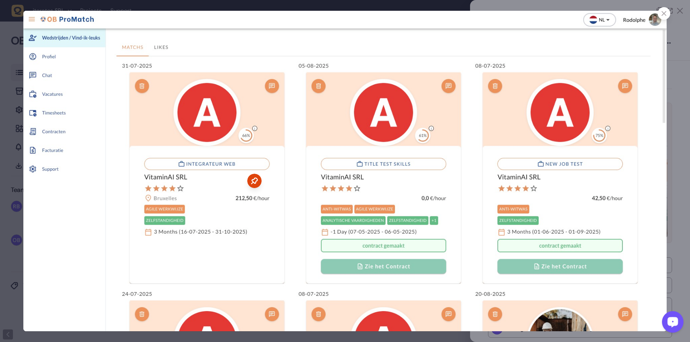
click at [667, 14] on div at bounding box center [664, 13] width 13 height 13
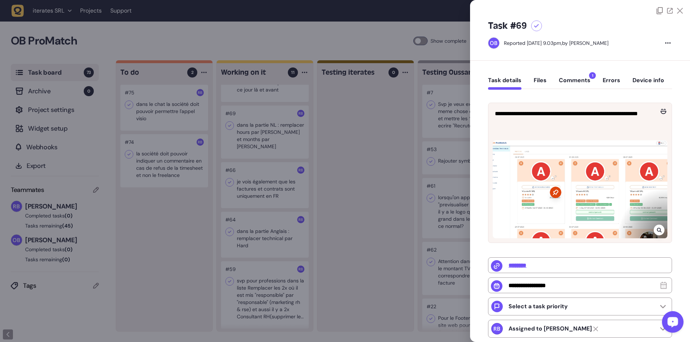
click at [387, 161] on div at bounding box center [345, 171] width 690 height 342
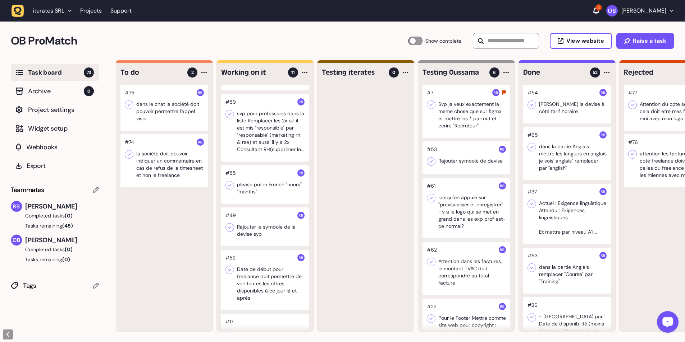
scroll to position [216, 0]
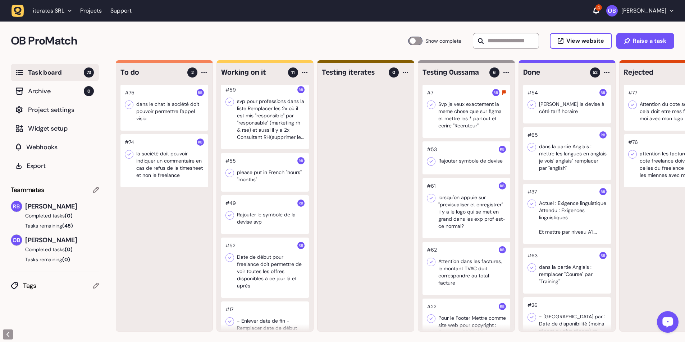
click at [271, 176] on div at bounding box center [265, 172] width 88 height 39
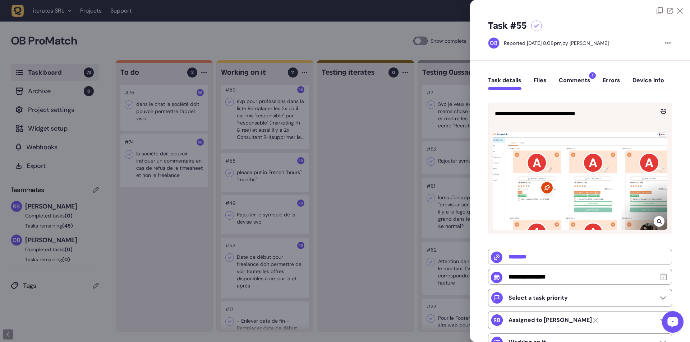
click at [268, 204] on div at bounding box center [345, 171] width 690 height 342
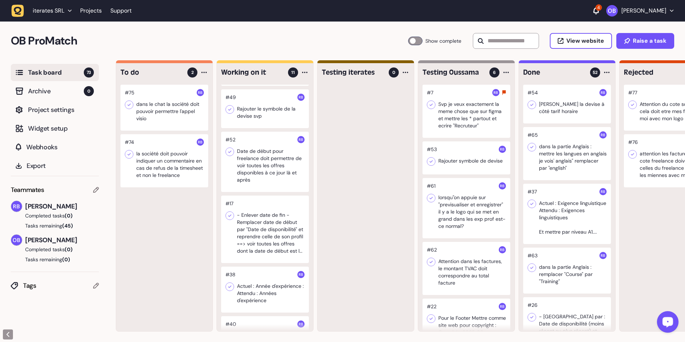
scroll to position [323, 0]
click at [252, 218] on div at bounding box center [265, 228] width 88 height 68
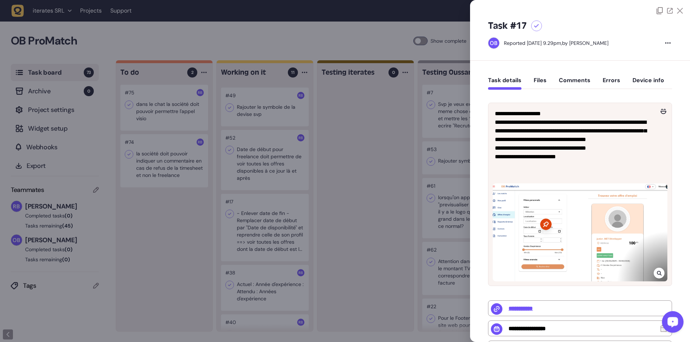
click at [658, 275] on icon at bounding box center [659, 274] width 5 height 6
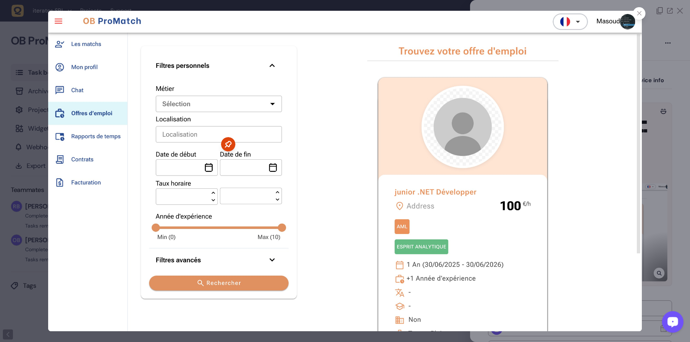
click at [639, 13] on icon at bounding box center [639, 13] width 5 height 5
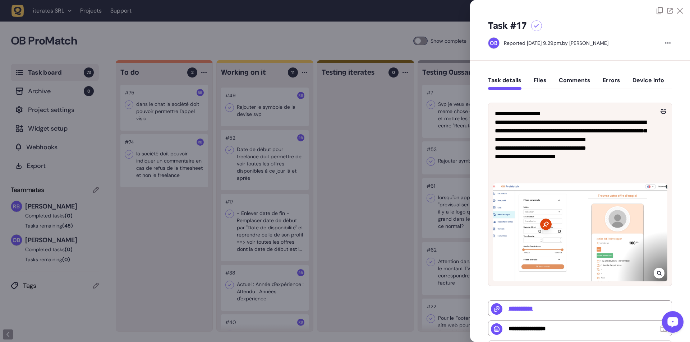
click at [171, 229] on div at bounding box center [345, 171] width 690 height 342
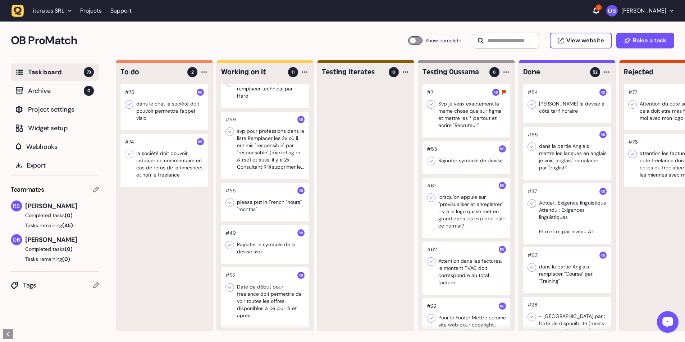
scroll to position [183, 0]
click at [266, 203] on div at bounding box center [265, 205] width 88 height 39
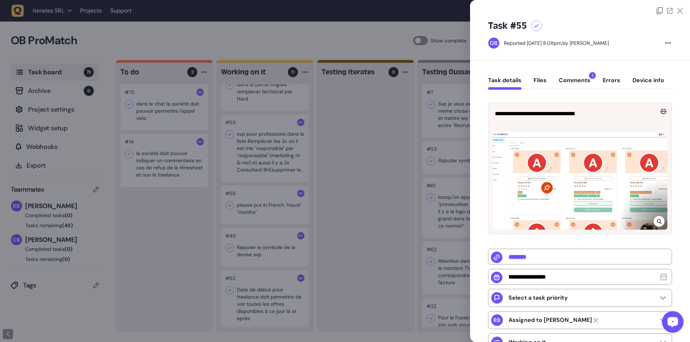
click at [266, 203] on div at bounding box center [345, 171] width 690 height 342
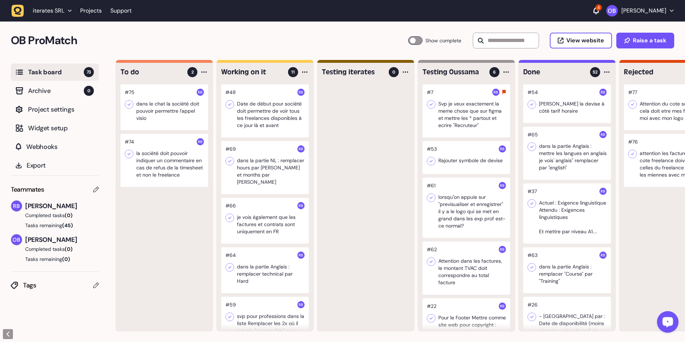
click at [247, 204] on div at bounding box center [265, 221] width 88 height 46
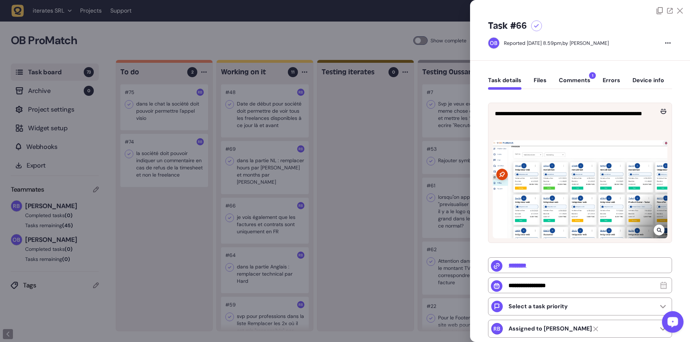
click at [571, 78] on button "Comments 1" at bounding box center [575, 83] width 32 height 13
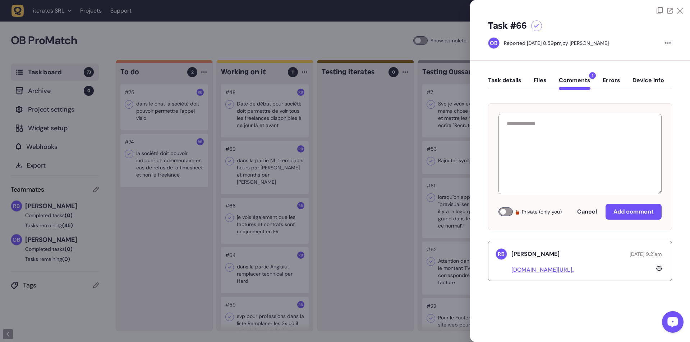
click at [533, 79] on div "Task details Files Comments 1 Errors Device info" at bounding box center [580, 82] width 184 height 21
click at [497, 82] on button "Task details" at bounding box center [504, 83] width 33 height 13
